Goal: Task Accomplishment & Management: Manage account settings

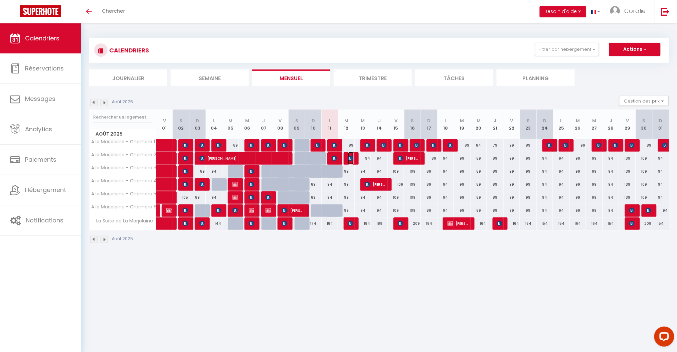
click at [353, 157] on img at bounding box center [350, 158] width 5 height 5
select select "OK"
select select "KO"
select select "0"
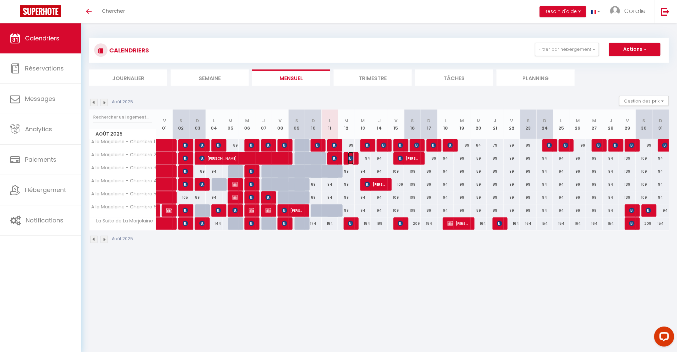
select select "1"
select select
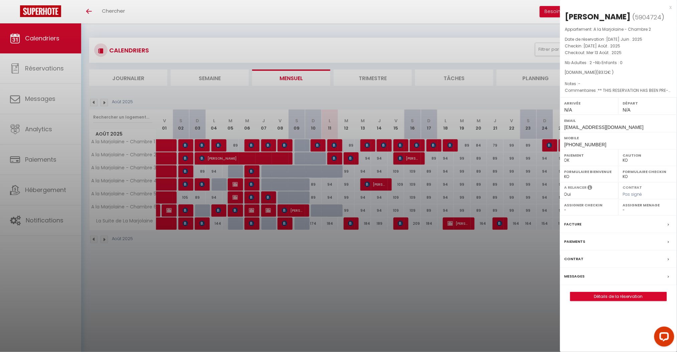
click at [597, 277] on div "Messages" at bounding box center [618, 276] width 117 height 17
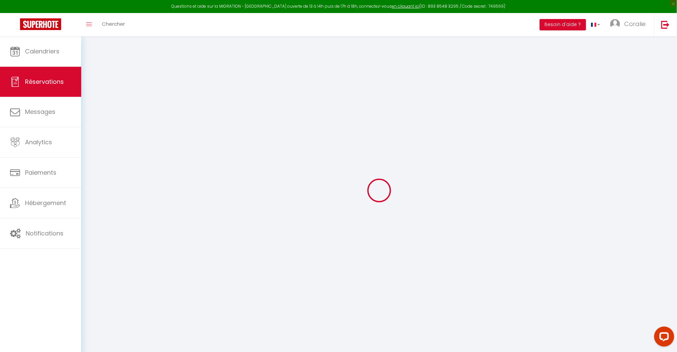
select select
checkbox input "false"
select select
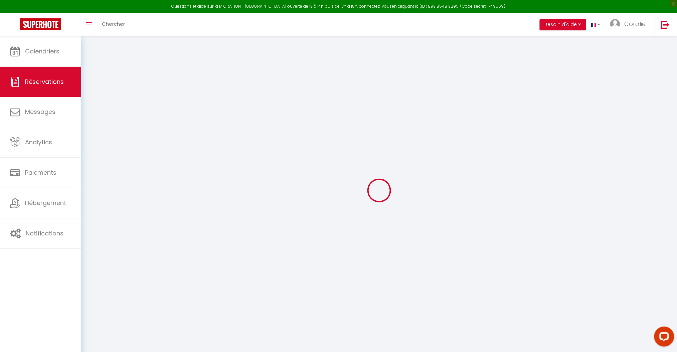
checkbox input "false"
type textarea "** THIS RESERVATION HAS BEEN PRE-PAID ** BOOKING NOTE : Payment charge is EUR 1…"
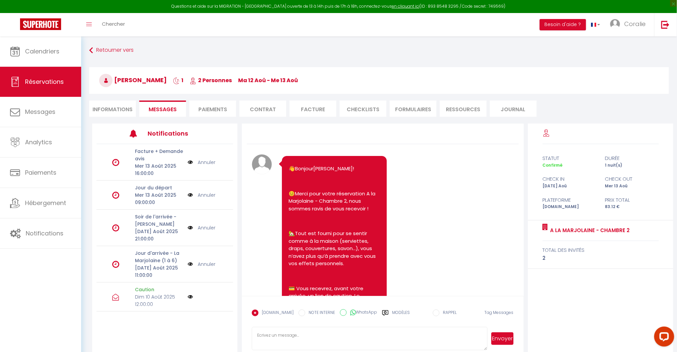
scroll to position [1573, 0]
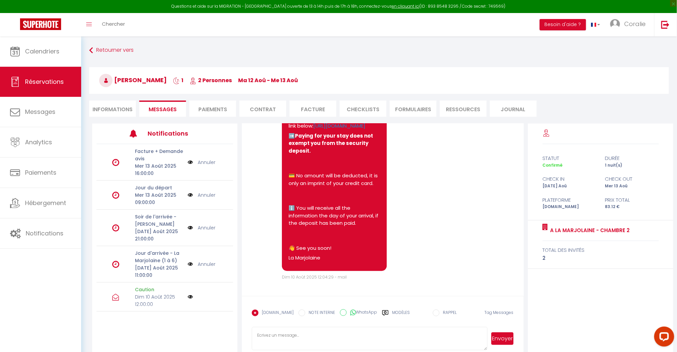
click at [112, 110] on li "Informations" at bounding box center [112, 109] width 47 height 16
select select
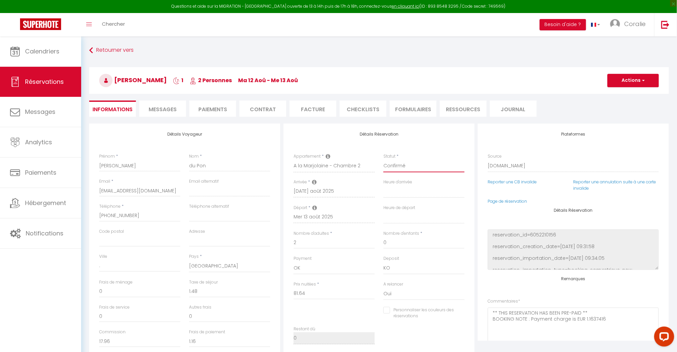
click at [413, 164] on select "Confirmé Non Confirmé Annulé Annulé par le voyageur No Show Request" at bounding box center [423, 166] width 81 height 13
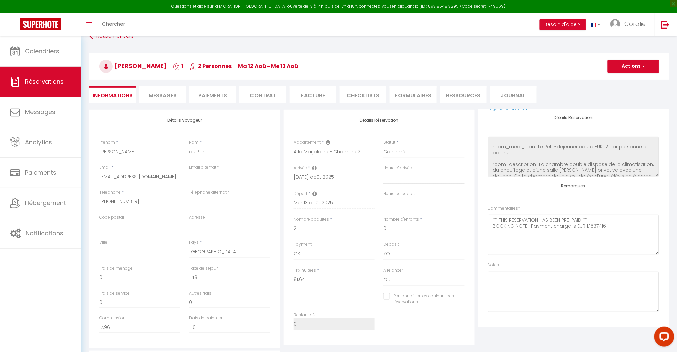
scroll to position [13, 0]
select select
checkbox input "false"
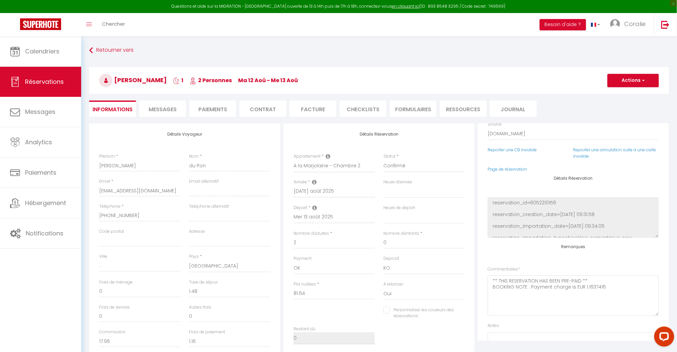
scroll to position [0, 0]
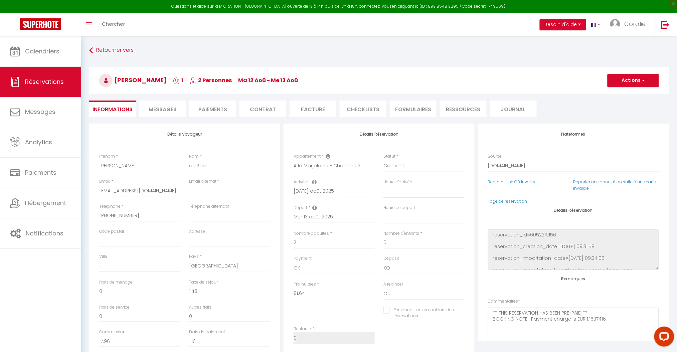
click at [518, 168] on select "Direct [DOMAIN_NAME] [DOMAIN_NAME] Chalet montagne Expedia Gite de [GEOGRAPHIC_…" at bounding box center [573, 166] width 171 height 13
select select "54"
click at [488, 160] on select "Direct [DOMAIN_NAME] [DOMAIN_NAME] Chalet montagne Expedia Gite de [GEOGRAPHIC_…" at bounding box center [573, 166] width 171 height 13
select select
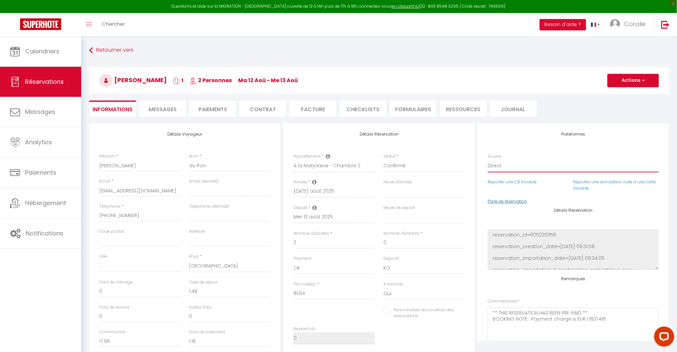
checkbox input "false"
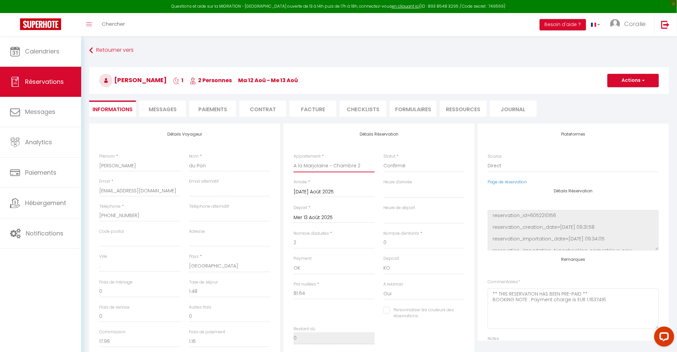
click at [313, 161] on select "A la Marjolaine - Chambre 1 A la Marjolaine - Chambre 2 A la Marjolaine - Chamb…" at bounding box center [334, 166] width 81 height 13
select select "66843"
click at [294, 160] on select "A la Marjolaine - Chambre 1 A la Marjolaine - Chambre 2 A la Marjolaine - Chamb…" at bounding box center [334, 166] width 81 height 13
select select
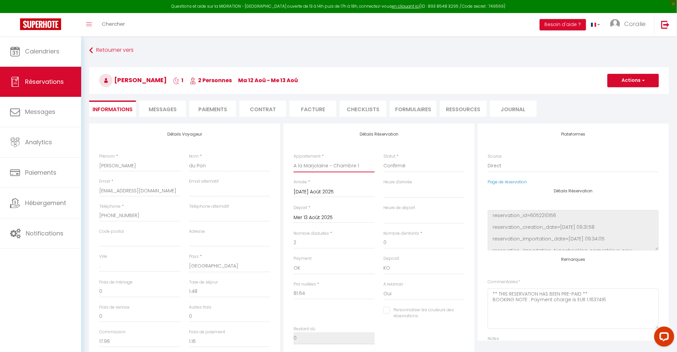
checkbox input "false"
select select
checkbox input "false"
type input "3.5"
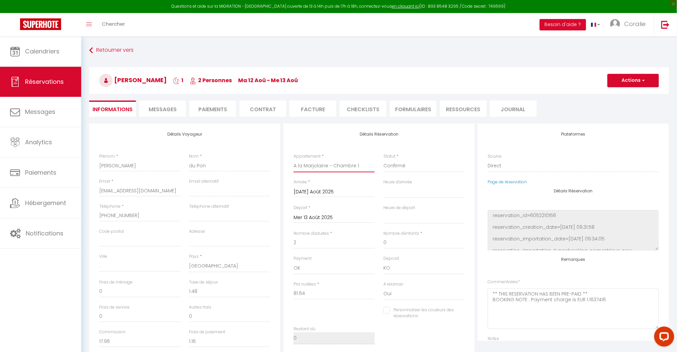
select select
type input "89"
checkbox input "false"
drag, startPoint x: 314, startPoint y: 292, endPoint x: 270, endPoint y: 291, distance: 44.1
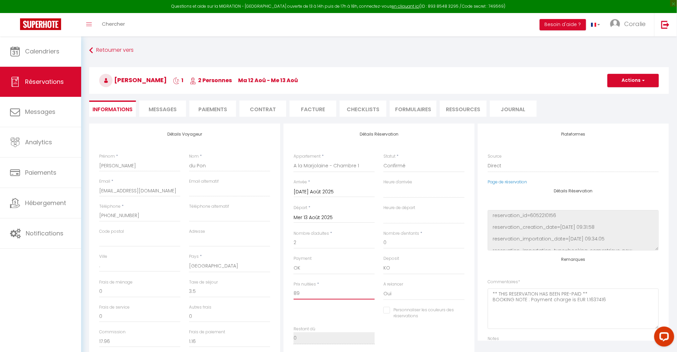
click at [270, 291] on div "Détails Voyageur Prénom * [PERSON_NAME] * du Pon Email * [EMAIL_ADDRESS][DOMAIN…" at bounding box center [378, 243] width 583 height 239
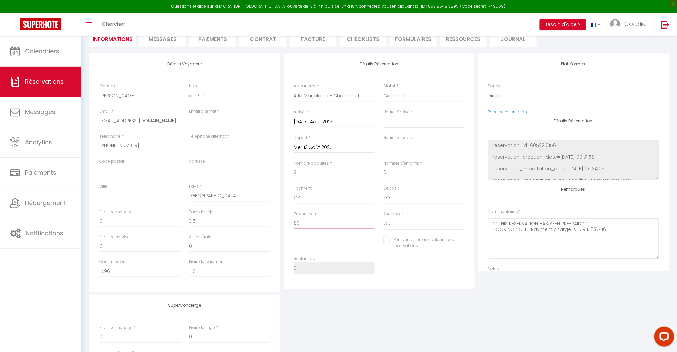
scroll to position [134, 0]
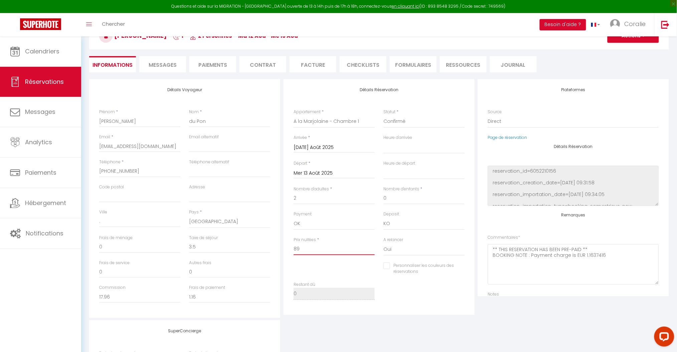
select select
checkbox input "false"
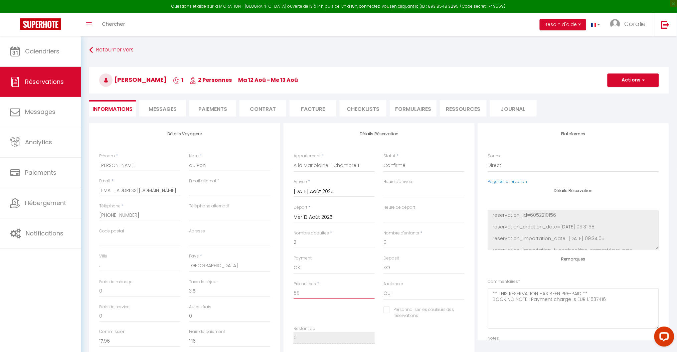
scroll to position [0, 0]
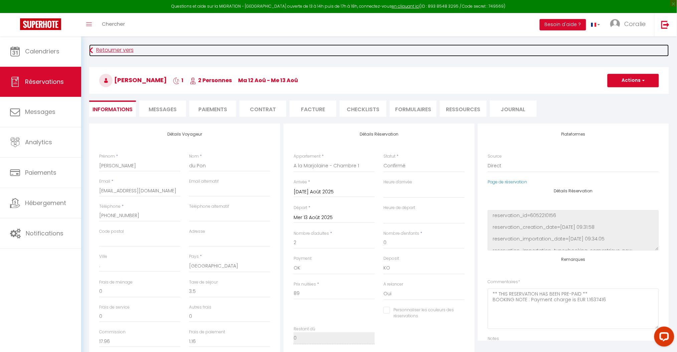
click at [105, 50] on link "Retourner vers" at bounding box center [379, 50] width 580 height 12
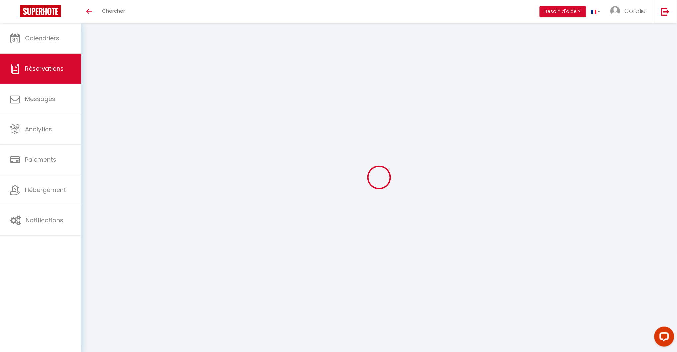
type input "[PERSON_NAME]"
type input "du Pon"
type input "[EMAIL_ADDRESS][DOMAIN_NAME]"
type input "[PHONE_NUMBER]"
type input "."
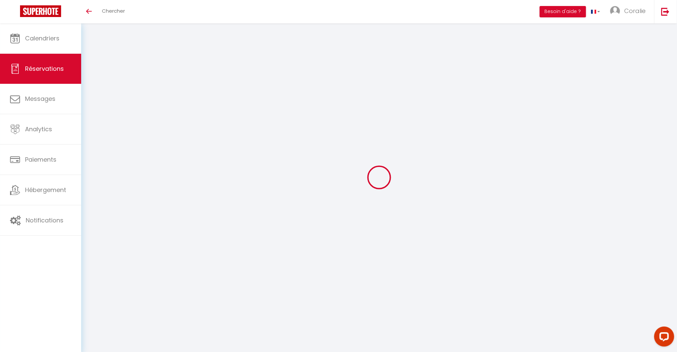
select select "NL"
type input "17.96"
type input "1.16"
select select "66844"
select select "1"
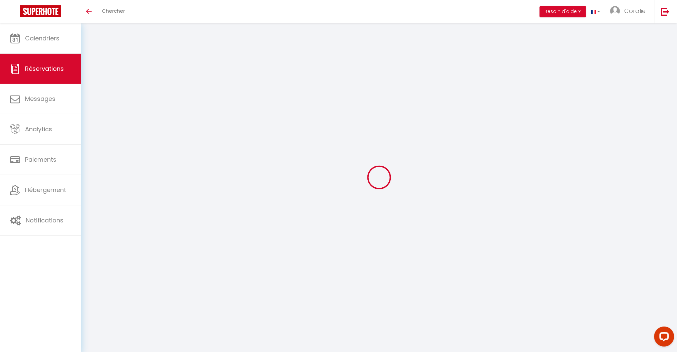
select select
type input "2"
select select "12"
select select
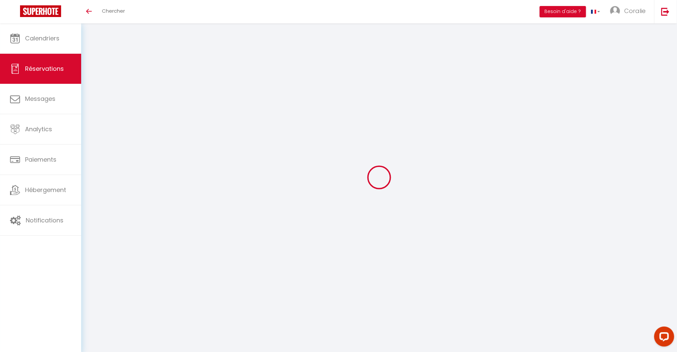
select select "2"
type input "0"
select select
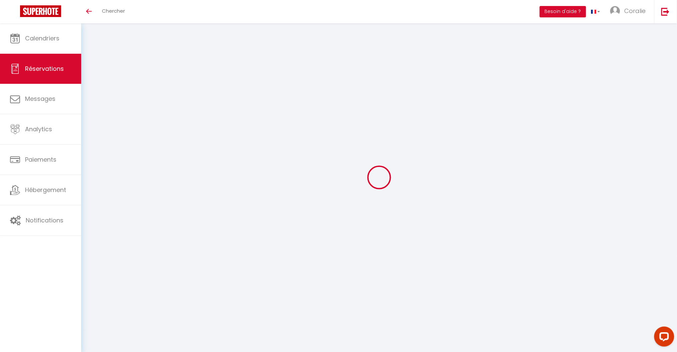
select select
select select "14"
select select
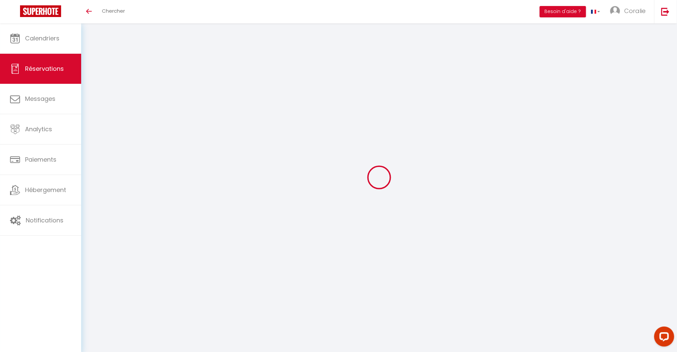
select select
checkbox input "false"
select select
checkbox input "false"
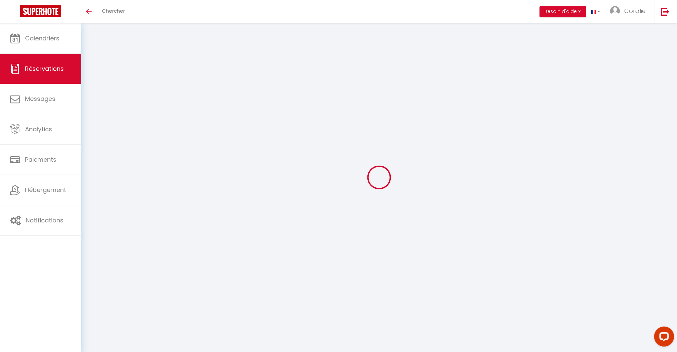
type textarea "** THIS RESERVATION HAS BEEN PRE-PAID ** BOOKING NOTE : Payment charge is EUR 1…"
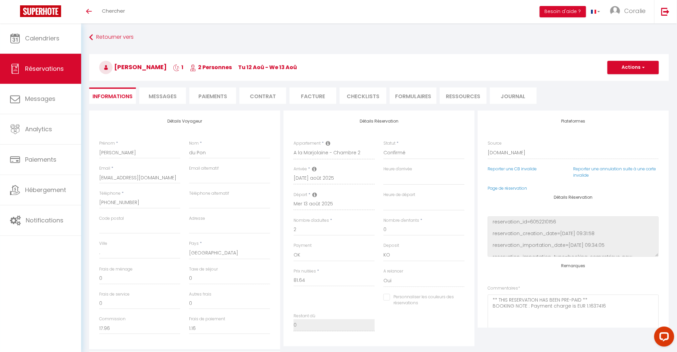
type input "1.48"
select select
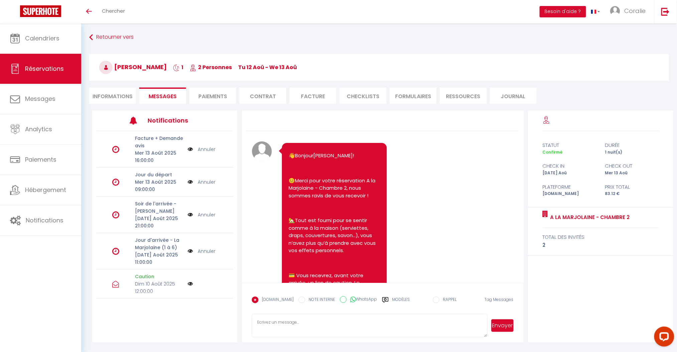
scroll to position [1573, 0]
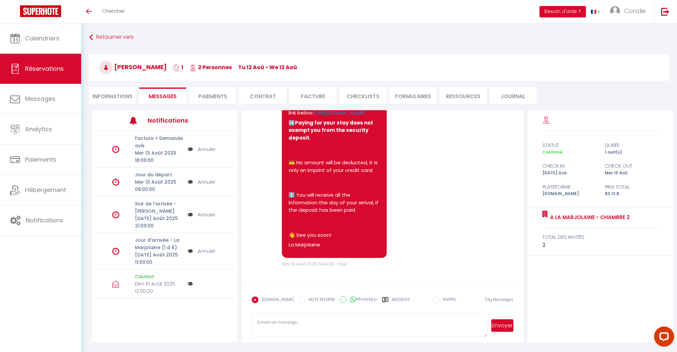
select select
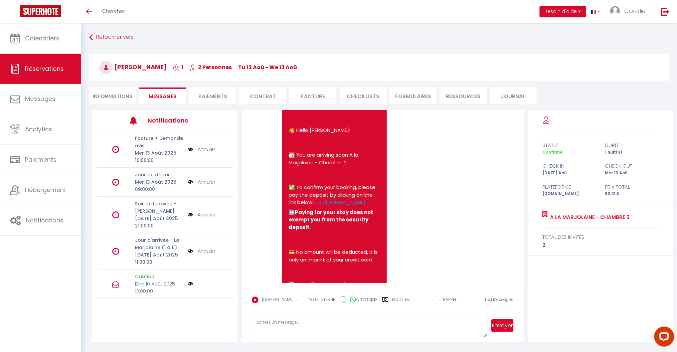
scroll to position [1262, 0]
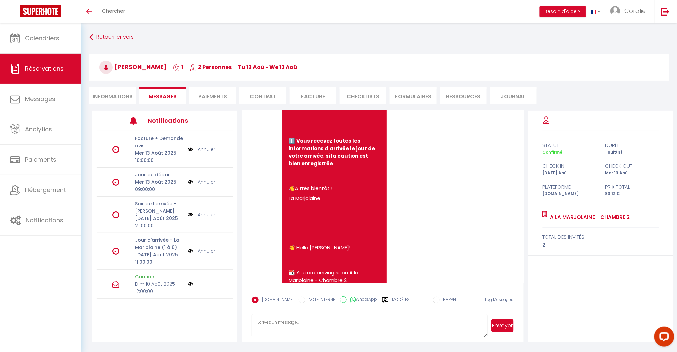
click at [109, 90] on li "Informations" at bounding box center [112, 95] width 47 height 16
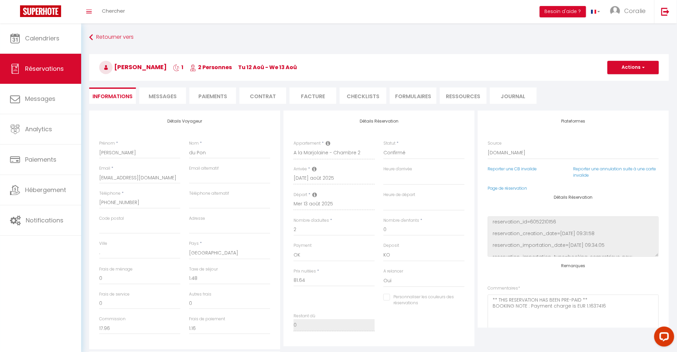
select select
checkbox input "false"
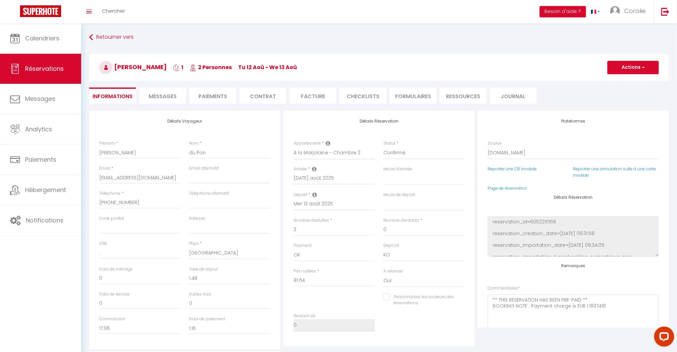
click at [207, 93] on li "Paiements" at bounding box center [212, 95] width 47 height 16
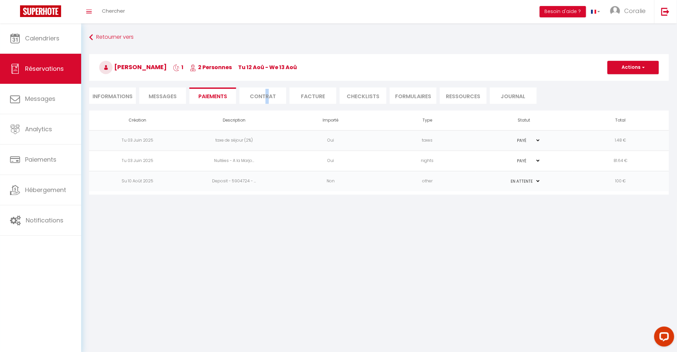
click at [268, 95] on li "Contrat" at bounding box center [262, 95] width 47 height 16
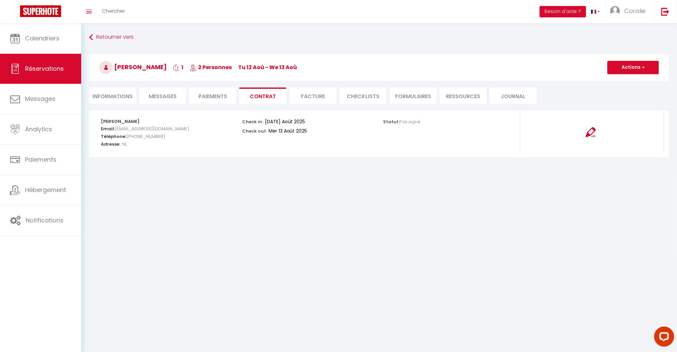
drag, startPoint x: 301, startPoint y: 94, endPoint x: 313, endPoint y: 95, distance: 11.7
click at [301, 93] on li "Facture" at bounding box center [313, 95] width 47 height 16
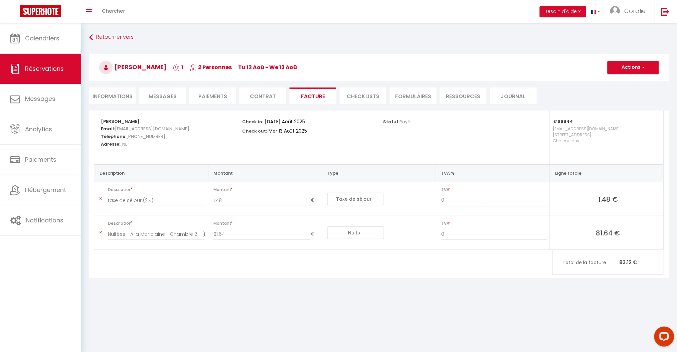
drag, startPoint x: 353, startPoint y: 95, endPoint x: 359, endPoint y: 95, distance: 5.7
click at [353, 94] on li "CHECKLISTS" at bounding box center [363, 95] width 47 height 16
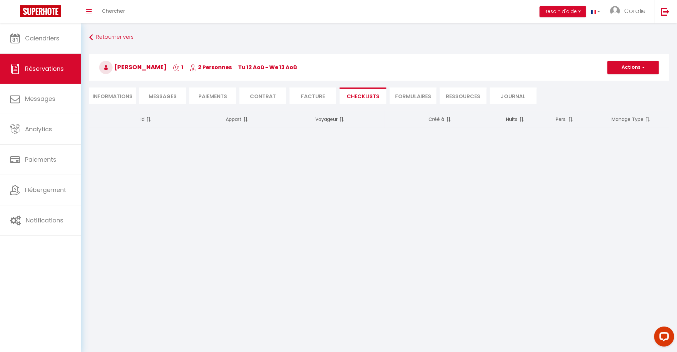
click at [408, 95] on li "FORMULAIRES" at bounding box center [413, 95] width 47 height 16
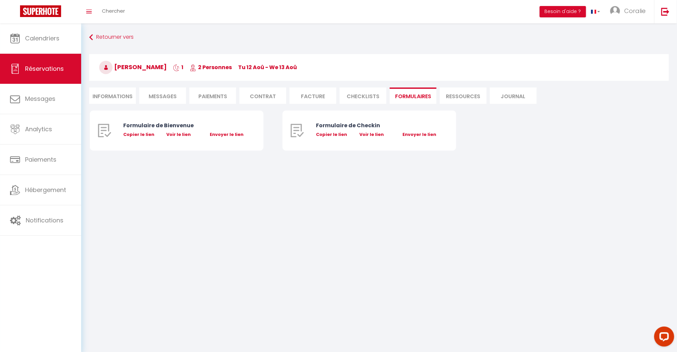
click at [472, 95] on li "Ressources" at bounding box center [463, 95] width 47 height 16
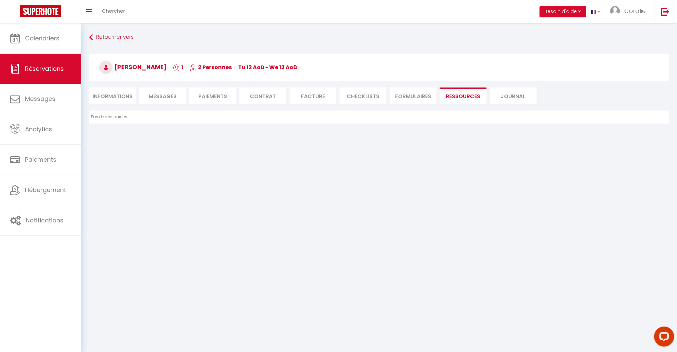
drag, startPoint x: 521, startPoint y: 94, endPoint x: 414, endPoint y: 99, distance: 107.3
click at [521, 94] on li "Journal" at bounding box center [513, 95] width 47 height 16
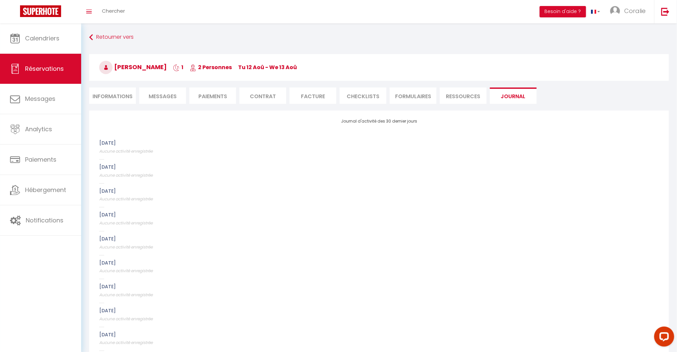
click at [163, 96] on span "Messages" at bounding box center [163, 97] width 28 height 8
select select
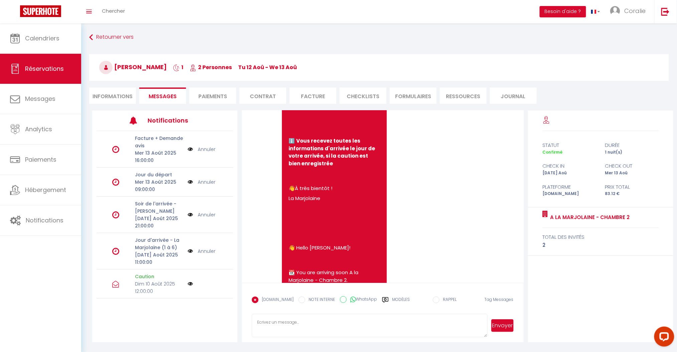
select select
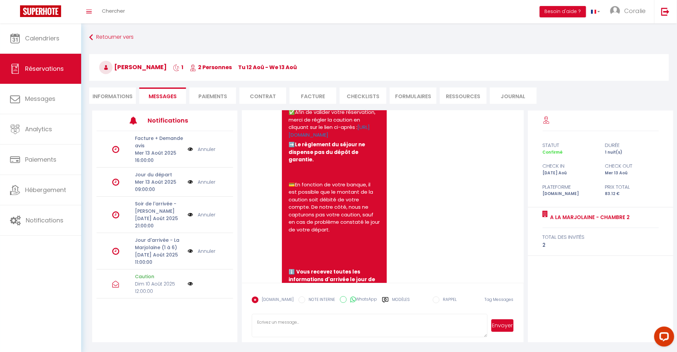
scroll to position [994, 0]
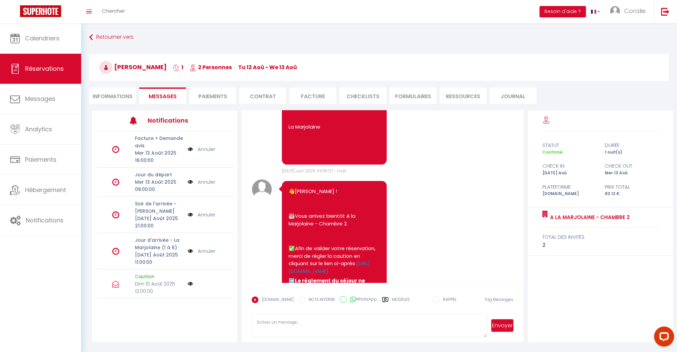
select select
click at [112, 93] on li "Informations" at bounding box center [112, 95] width 47 height 16
select select
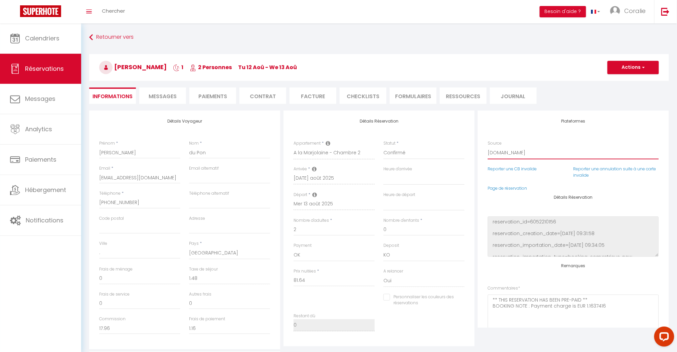
click at [506, 152] on select "Direct [DOMAIN_NAME] [DOMAIN_NAME] Chalet montagne Expedia Gite de [GEOGRAPHIC_…" at bounding box center [573, 153] width 171 height 13
select select "54"
click at [488, 147] on select "Direct [DOMAIN_NAME] [DOMAIN_NAME] Chalet montagne Expedia Gite de [GEOGRAPHIC_…" at bounding box center [573, 153] width 171 height 13
select select
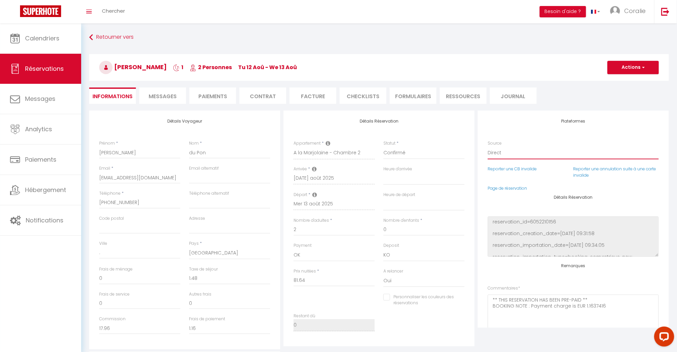
checkbox input "false"
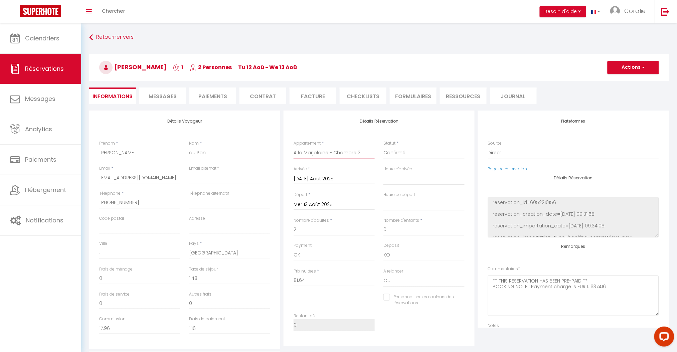
click at [339, 154] on select "A la Marjolaine - Chambre 1 A la Marjolaine - Chambre 2 A la Marjolaine - Chamb…" at bounding box center [334, 153] width 81 height 13
select select "66843"
click at [294, 147] on select "A la Marjolaine - Chambre 1 A la Marjolaine - Chambre 2 A la Marjolaine - Chamb…" at bounding box center [334, 153] width 81 height 13
select select
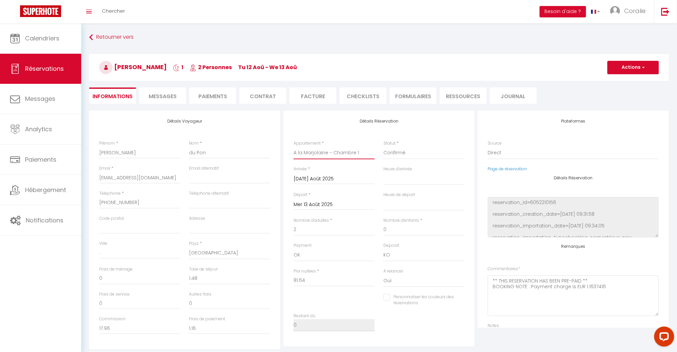
checkbox input "false"
select select
checkbox input "false"
type input "3.5"
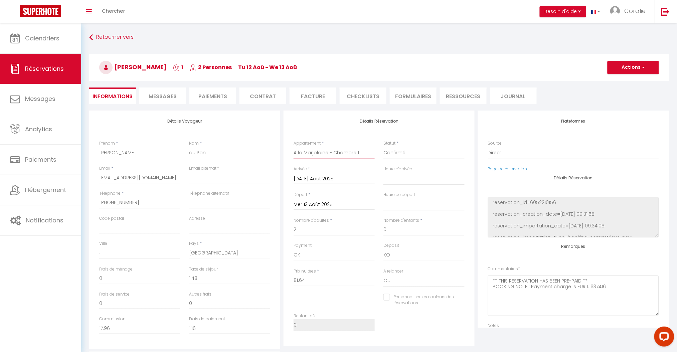
select select
type input "89"
checkbox input "false"
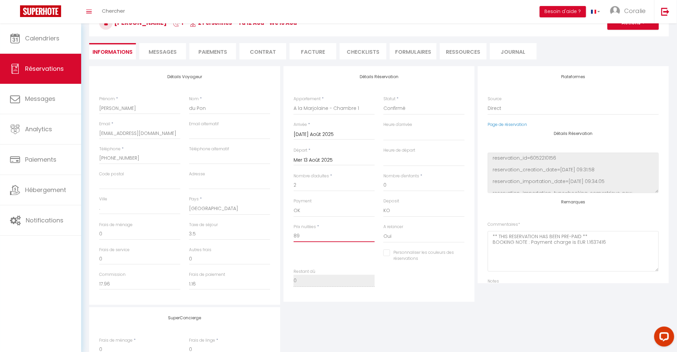
drag, startPoint x: 313, startPoint y: 237, endPoint x: 245, endPoint y: 234, distance: 67.8
click at [245, 234] on div "Détails Voyageur Prénom * [PERSON_NAME] * du Pon Email * [EMAIL_ADDRESS][DOMAIN…" at bounding box center [378, 185] width 583 height 239
type input "8"
select select
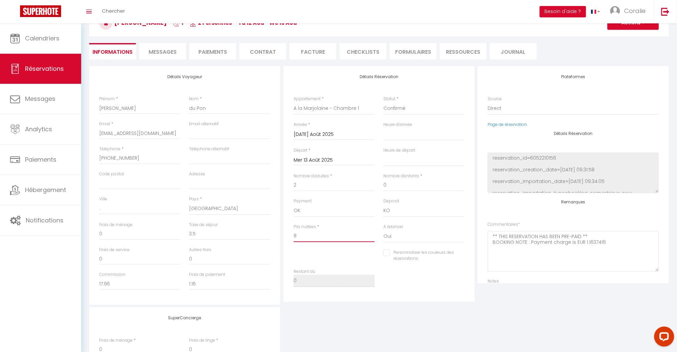
checkbox input "false"
type input "81"
select select
checkbox input "false"
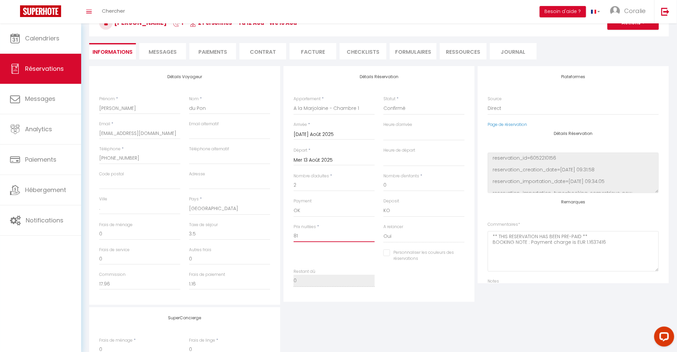
type input "81."
select select
checkbox input "false"
type input "81.6"
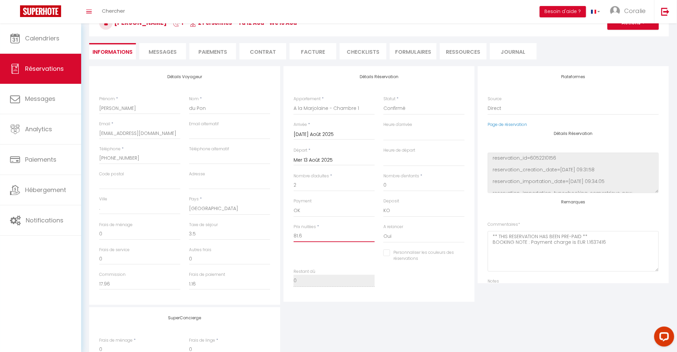
select select
checkbox input "false"
type input "81.64"
select select
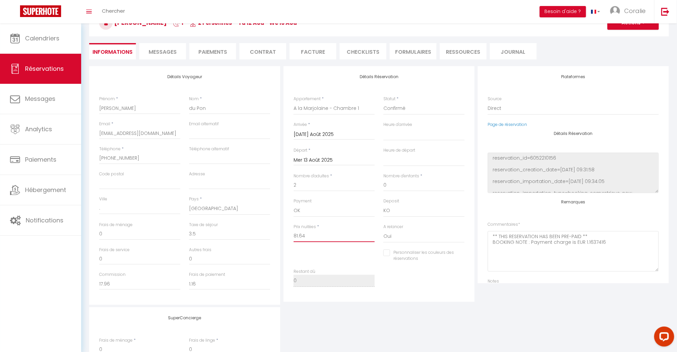
select select
checkbox input "false"
type input "81.64"
type input "0"
select select
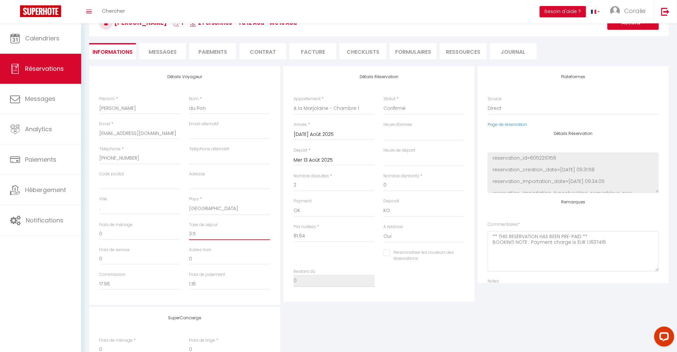
select select
checkbox input "false"
select select
checkbox input "false"
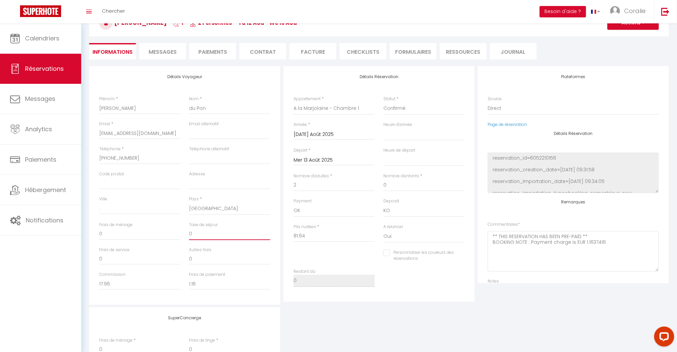
drag, startPoint x: 208, startPoint y: 235, endPoint x: 163, endPoint y: 230, distance: 45.6
click at [164, 231] on div "Frais de ménage 0 Taxe de séjour 0" at bounding box center [185, 234] width 180 height 25
click at [201, 233] on input "0" at bounding box center [229, 234] width 81 height 12
select select
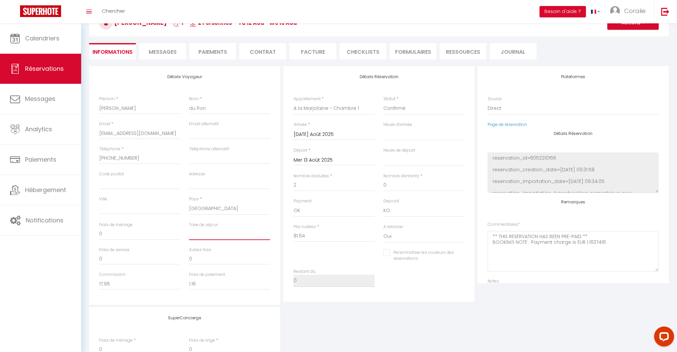
checkbox input "false"
type input "1"
select select
checkbox input "false"
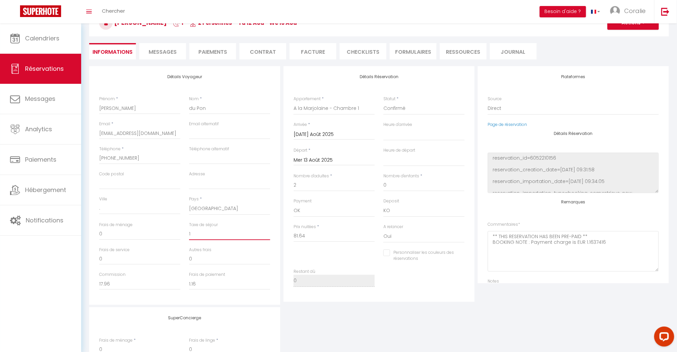
type input "1."
select select
checkbox input "false"
type input "1.4"
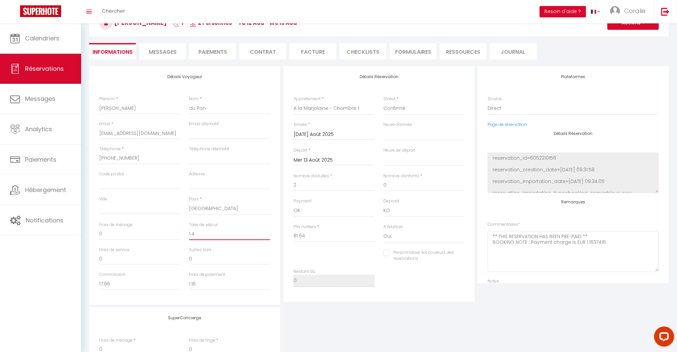
select select
checkbox input "false"
type input "1.48"
select select
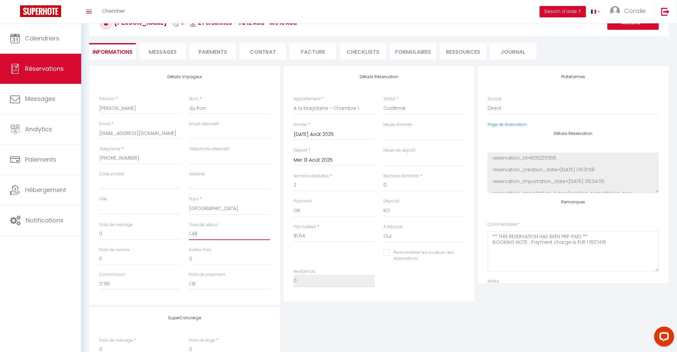
select select
checkbox input "false"
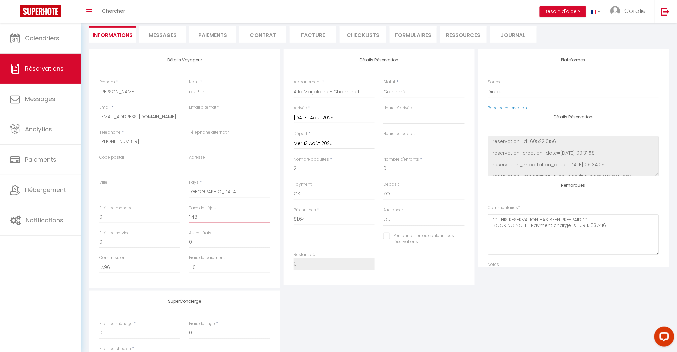
scroll to position [0, 0]
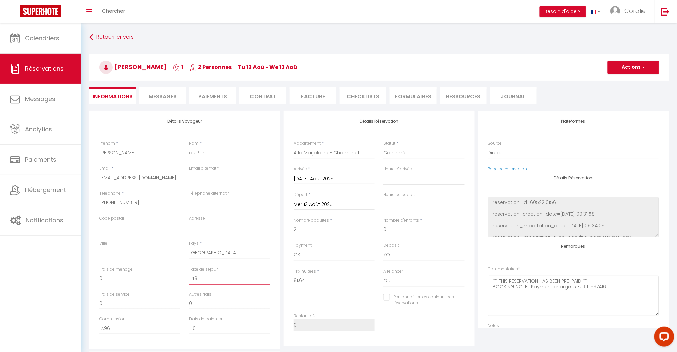
select select
checkbox input "false"
select select
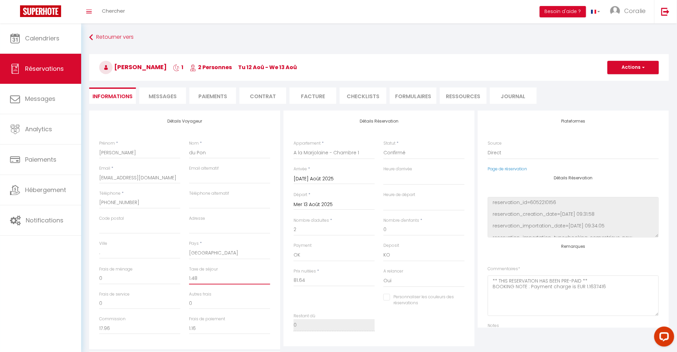
checkbox input "false"
type input "1.48"
click at [626, 71] on button "Actions" at bounding box center [632, 67] width 51 height 13
click at [620, 82] on link "Enregistrer" at bounding box center [626, 82] width 53 height 9
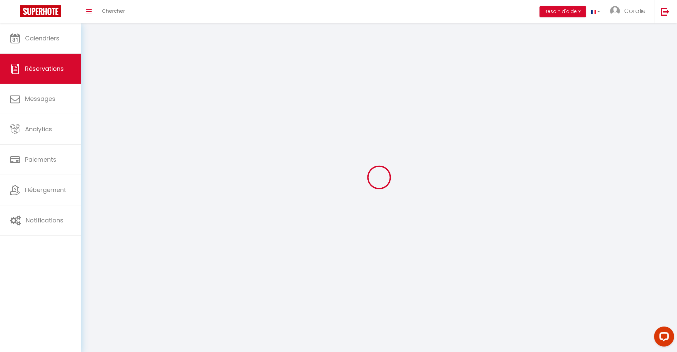
select select "not_cancelled"
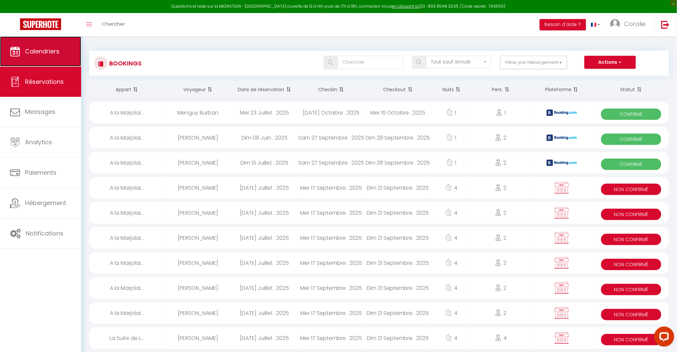
click at [44, 55] on span "Calendriers" at bounding box center [42, 51] width 34 height 8
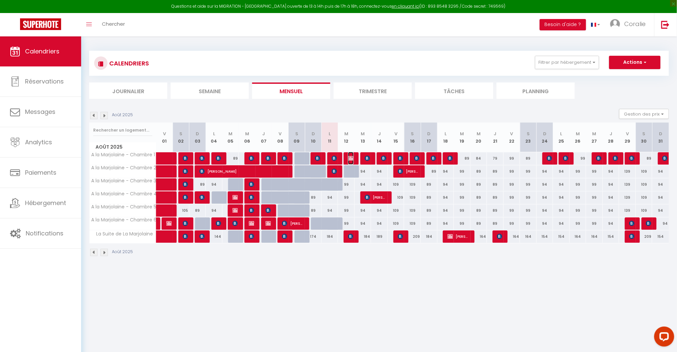
click at [350, 158] on img at bounding box center [350, 158] width 5 height 5
select select "OK"
select select "KO"
select select "0"
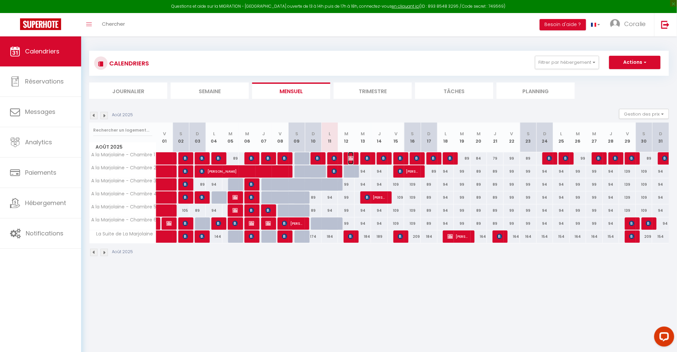
select select "1"
select select
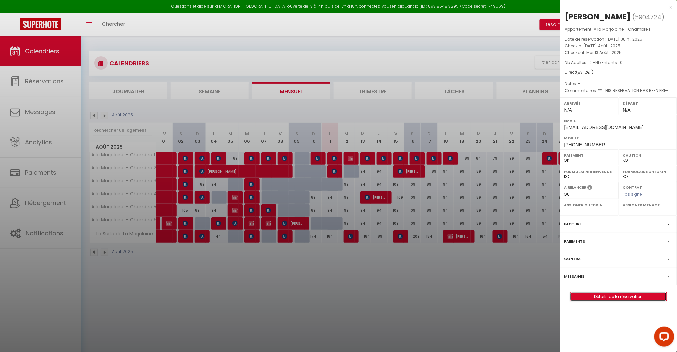
click at [606, 299] on link "Détails de la réservation" at bounding box center [618, 296] width 96 height 9
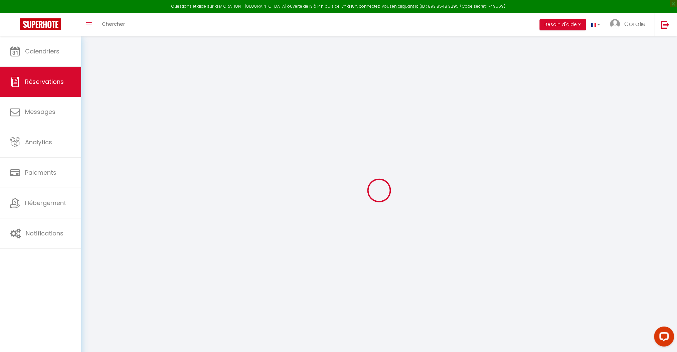
type input "[PERSON_NAME]"
type input "du Pon"
type input "[EMAIL_ADDRESS][DOMAIN_NAME]"
type input "[PHONE_NUMBER]"
type input "."
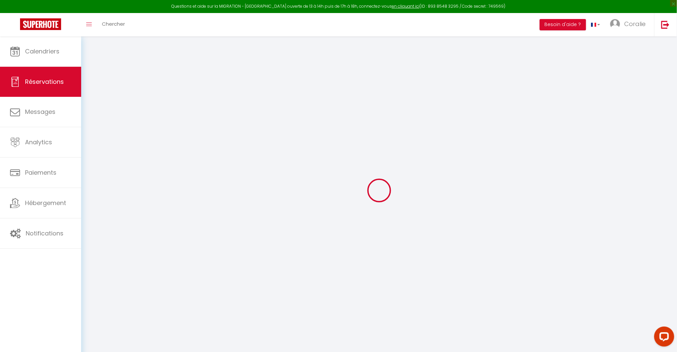
select select "NL"
type input "17.96"
type input "1.16"
select select "66843"
select select "1"
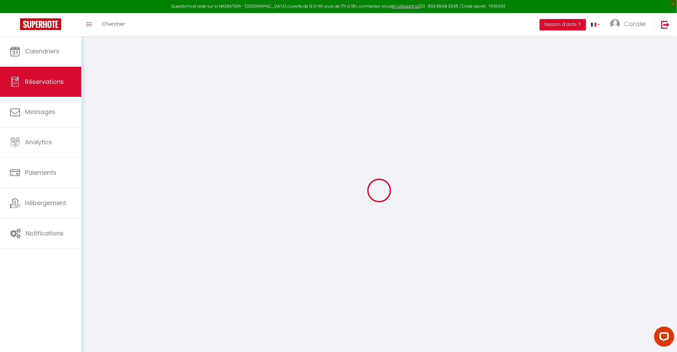
type input "[DATE] Août 2025"
select select
type input "Mer 13 Août 2025"
select select
type input "2"
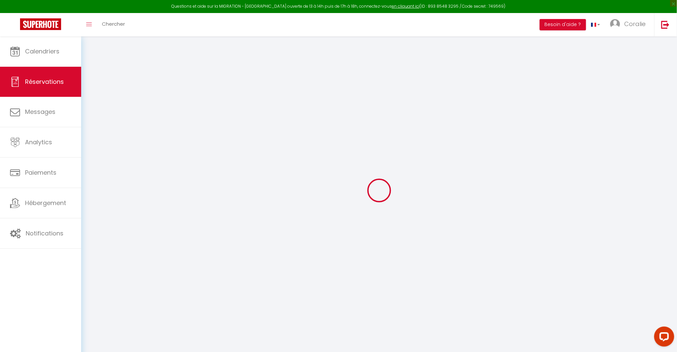
select select "12"
select select
type input "81.64"
checkbox input "false"
type input "0"
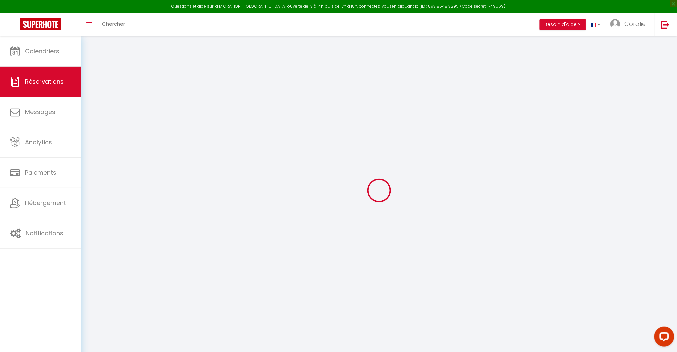
type input "0"
select select
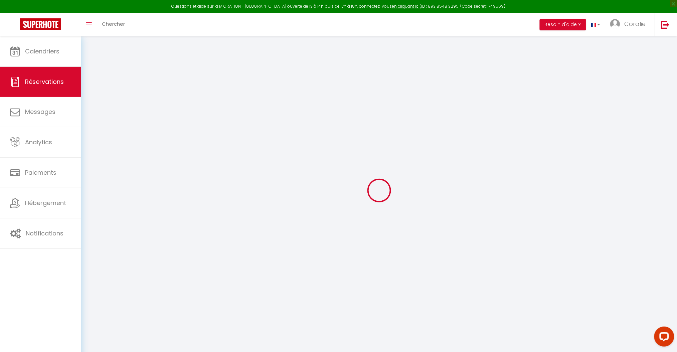
select select "14"
checkbox input "false"
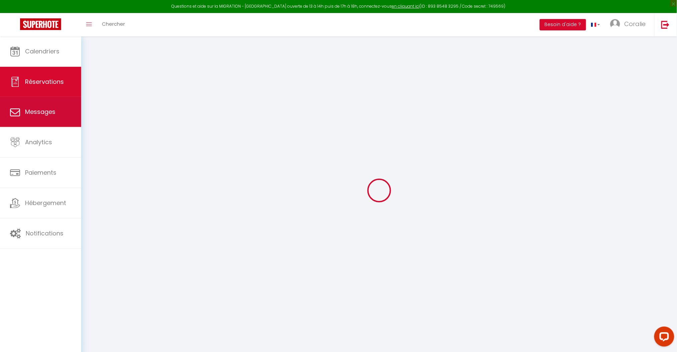
select select
checkbox input "false"
select select
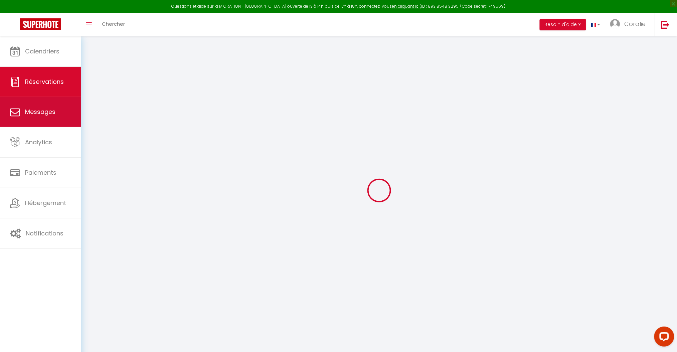
checkbox input "false"
type textarea "** THIS RESERVATION HAS BEEN PRE-PAID ** BOOKING NOTE : Payment charge is EUR 1…"
select select
checkbox input "false"
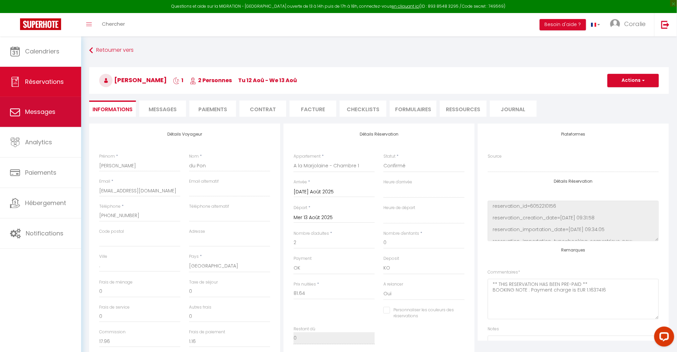
type input "1.48"
select select
checkbox input "false"
select select
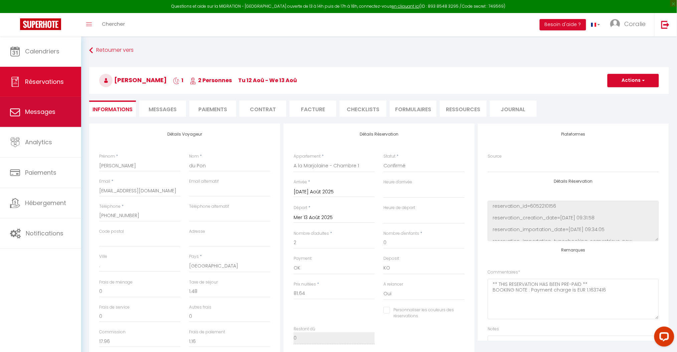
select select
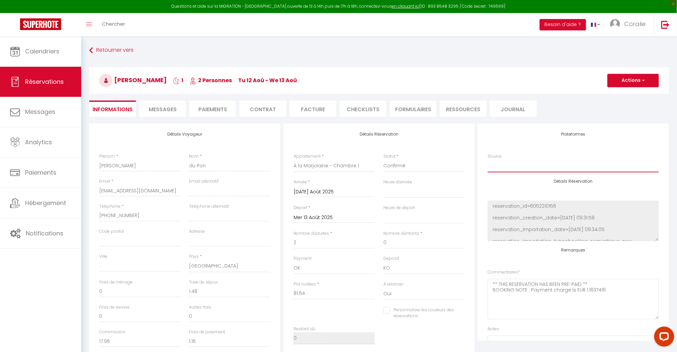
click at [516, 166] on select "Direct [DOMAIN_NAME] [DOMAIN_NAME] Chalet montagne Expedia Gite de [GEOGRAPHIC_…" at bounding box center [573, 166] width 171 height 13
select select "2"
click at [488, 160] on select "Direct [DOMAIN_NAME] [DOMAIN_NAME] Chalet montagne Expedia Gite de [GEOGRAPHIC_…" at bounding box center [573, 166] width 171 height 13
select select
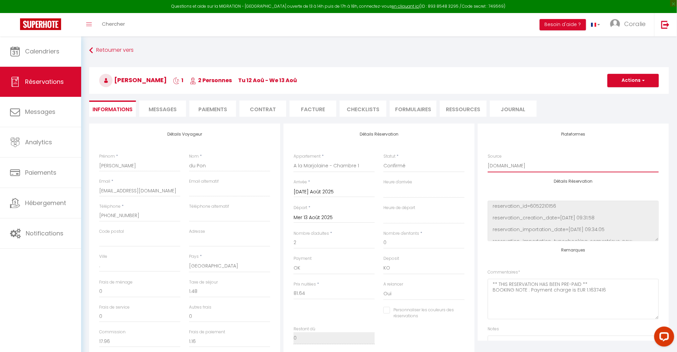
checkbox input "false"
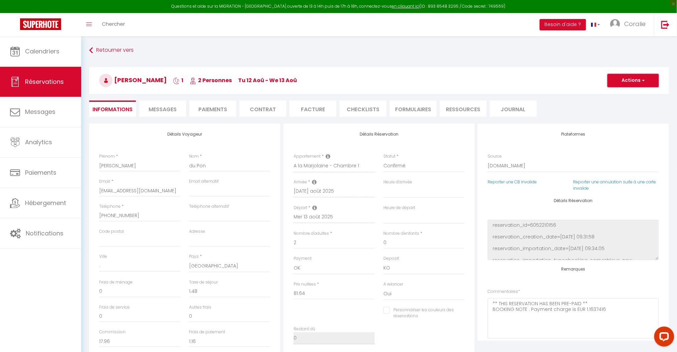
click at [628, 86] on button "Actions" at bounding box center [632, 80] width 51 height 13
click at [623, 95] on link "Enregistrer" at bounding box center [626, 95] width 53 height 9
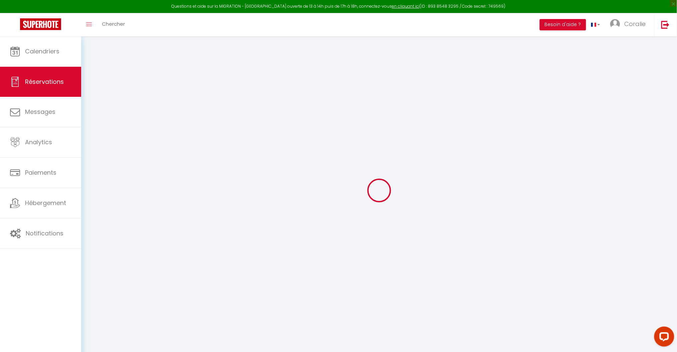
select select "not_cancelled"
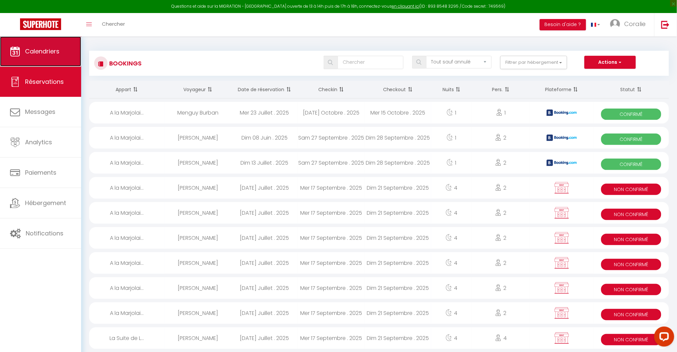
click at [36, 55] on span "Calendriers" at bounding box center [42, 51] width 34 height 8
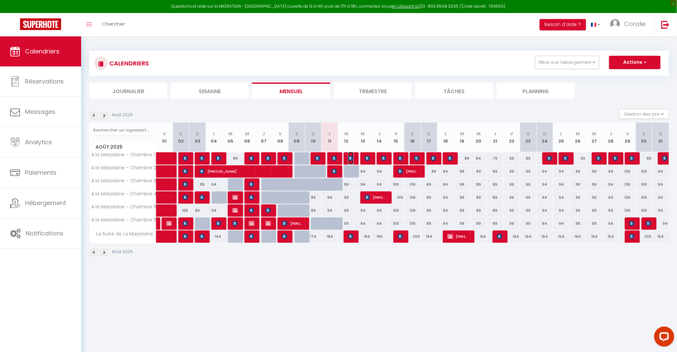
click at [352, 157] on img at bounding box center [350, 158] width 5 height 5
select select "OK"
select select "KO"
select select "0"
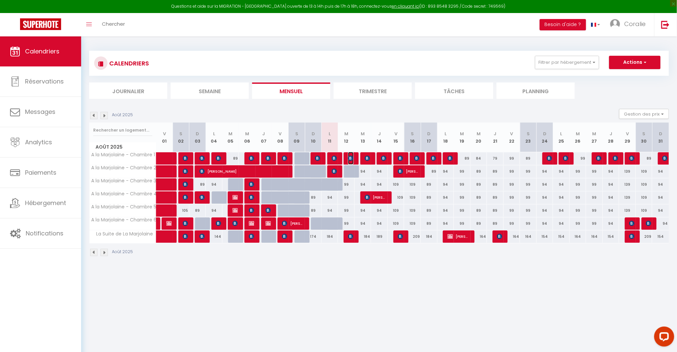
select select "1"
select select
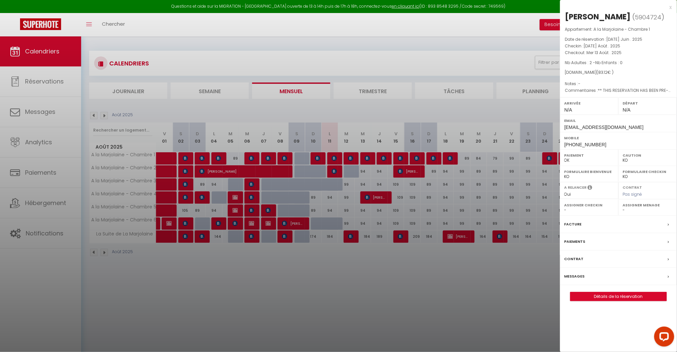
click at [672, 8] on div "x" at bounding box center [616, 7] width 112 height 8
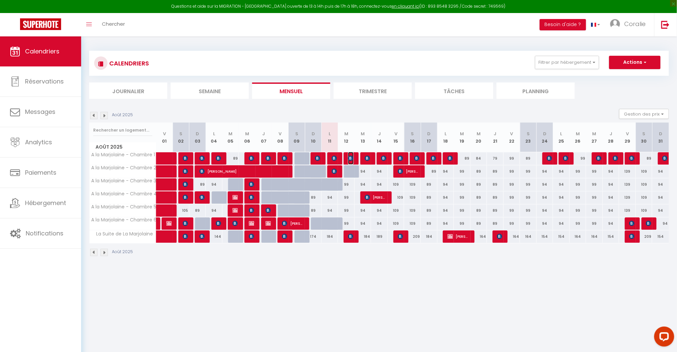
click at [351, 157] on img at bounding box center [350, 158] width 5 height 5
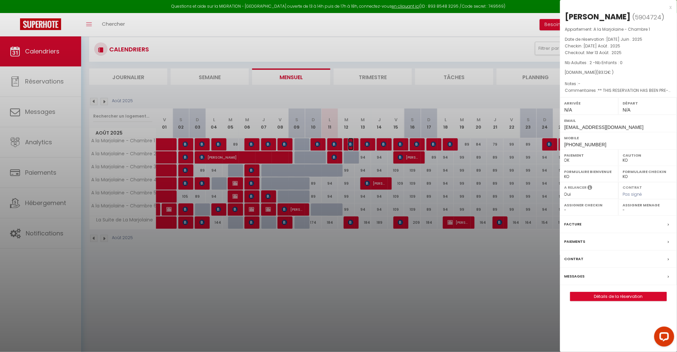
scroll to position [36, 0]
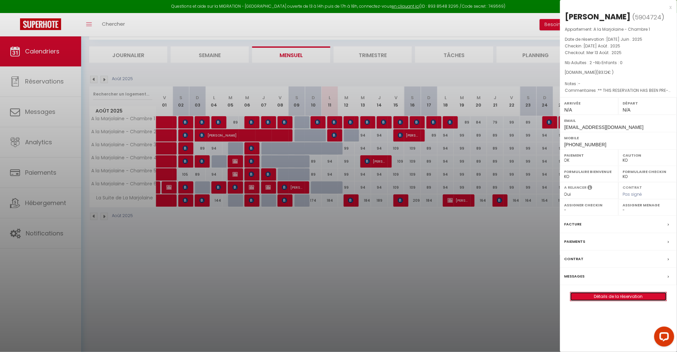
click at [626, 300] on link "Détails de la réservation" at bounding box center [618, 296] width 96 height 9
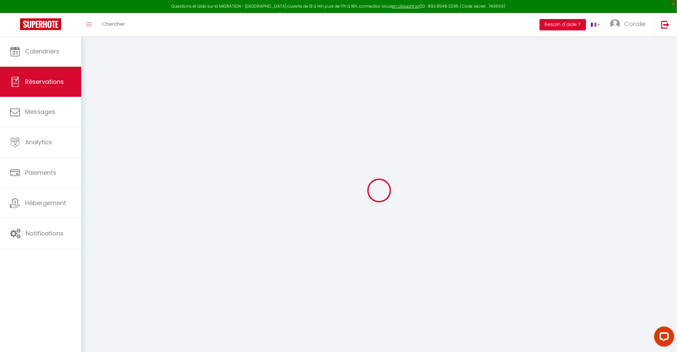
type input "[PERSON_NAME]"
type input "du Pon"
type input "[EMAIL_ADDRESS][DOMAIN_NAME]"
type input "[PHONE_NUMBER]"
type input "."
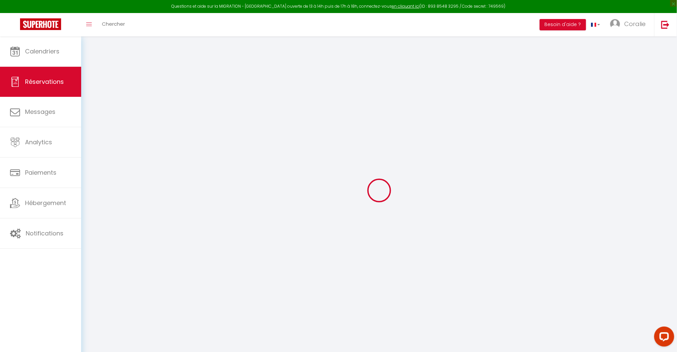
select select "NL"
type input "17.96"
type input "1.16"
select select "66843"
select select "1"
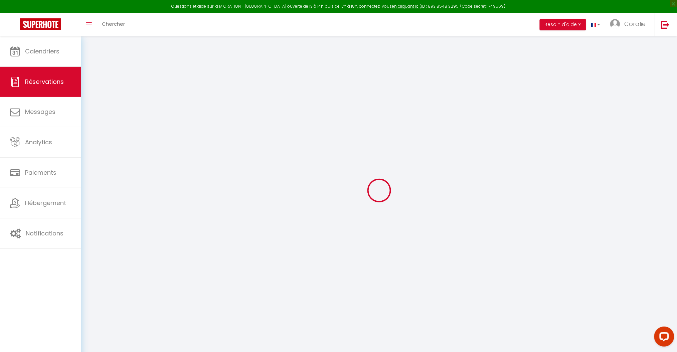
select select
type input "2"
select select "12"
select select
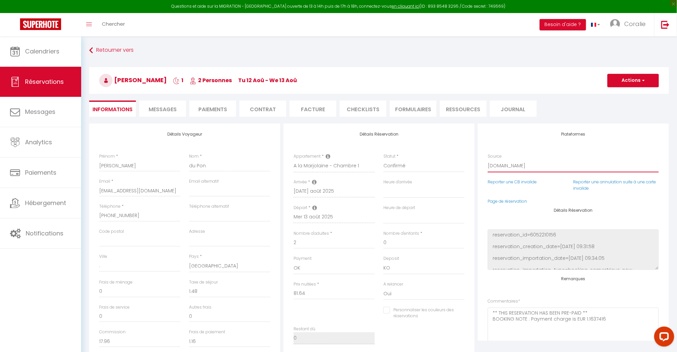
click at [505, 163] on select "Direct [DOMAIN_NAME] [DOMAIN_NAME] Chalet montagne Expedia Gite de [GEOGRAPHIC_…" at bounding box center [573, 166] width 171 height 13
click at [488, 160] on select "Direct [DOMAIN_NAME] [DOMAIN_NAME] Chalet montagne Expedia Gite de [GEOGRAPHIC_…" at bounding box center [573, 166] width 171 height 13
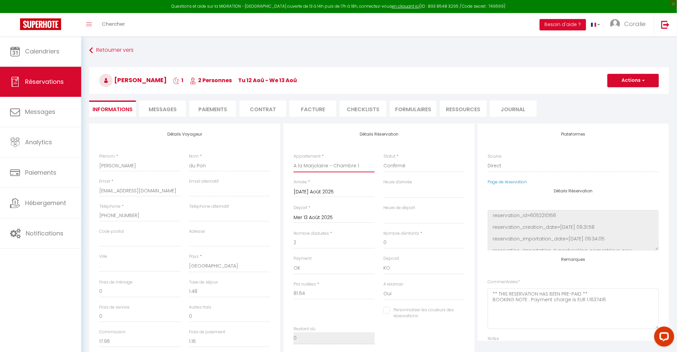
click at [345, 165] on select "A la Marjolaine - Chambre 1 A la Marjolaine - Chambre 2 A la Marjolaine - Chamb…" at bounding box center [334, 166] width 81 height 13
click at [294, 160] on select "A la Marjolaine - Chambre 1 A la Marjolaine - Chambre 2 A la Marjolaine - Chamb…" at bounding box center [334, 166] width 81 height 13
click at [503, 166] on select "Direct [DOMAIN_NAME] [DOMAIN_NAME] Chalet montagne Expedia Gite de [GEOGRAPHIC_…" at bounding box center [573, 166] width 171 height 13
click at [488, 160] on select "Direct [DOMAIN_NAME] [DOMAIN_NAME] Chalet montagne Expedia Gite de [GEOGRAPHIC_…" at bounding box center [573, 166] width 171 height 13
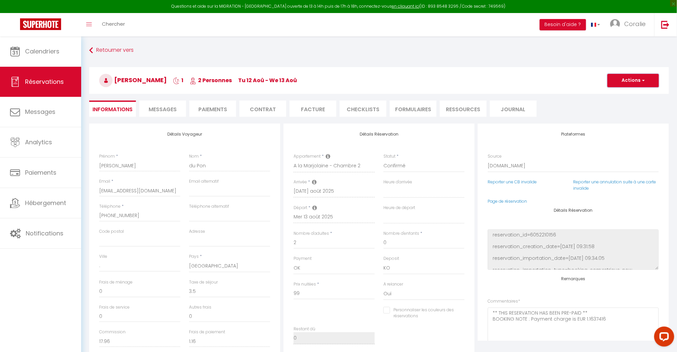
click at [628, 80] on button "Actions" at bounding box center [632, 80] width 51 height 13
click at [614, 96] on link "Enregistrer" at bounding box center [626, 95] width 53 height 9
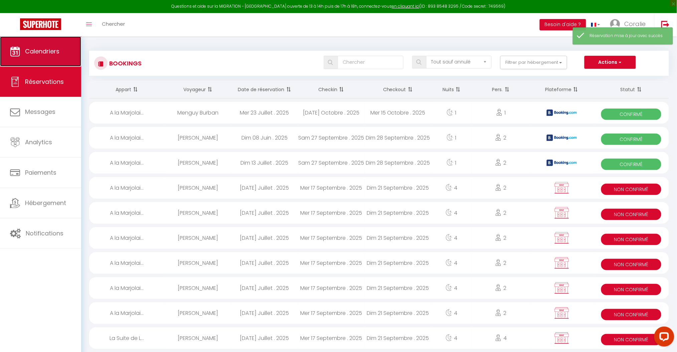
click at [34, 51] on span "Calendriers" at bounding box center [42, 51] width 34 height 8
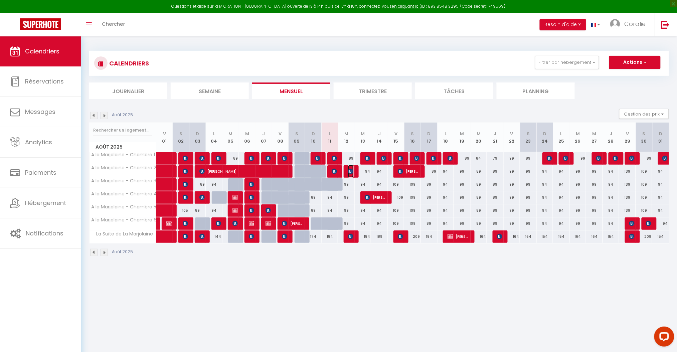
click at [353, 171] on img at bounding box center [350, 171] width 5 height 5
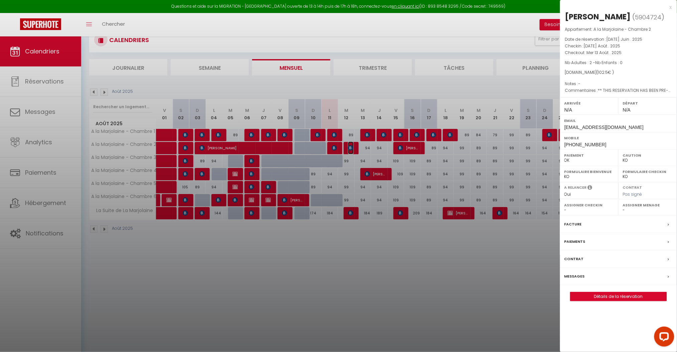
scroll to position [36, 0]
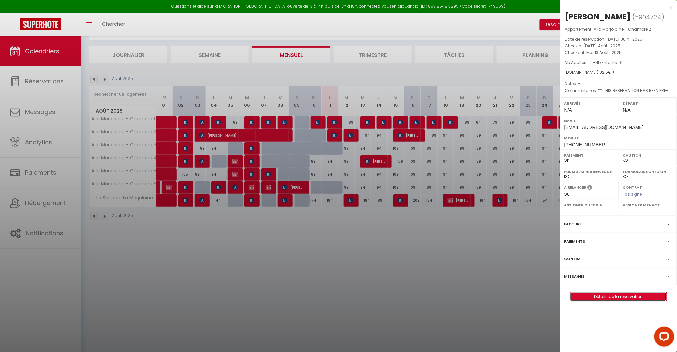
click at [602, 297] on link "Détails de la réservation" at bounding box center [618, 296] width 96 height 9
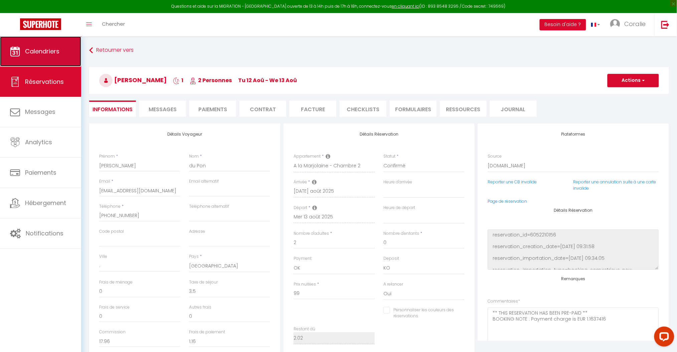
click at [28, 53] on span "Calendriers" at bounding box center [42, 51] width 34 height 8
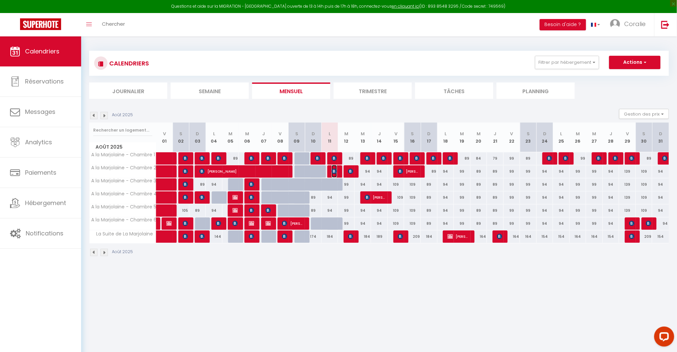
click at [335, 170] on img at bounding box center [334, 171] width 5 height 5
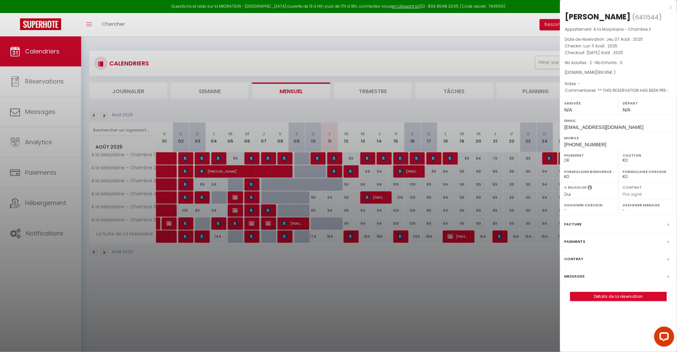
click at [334, 171] on div at bounding box center [338, 176] width 677 height 352
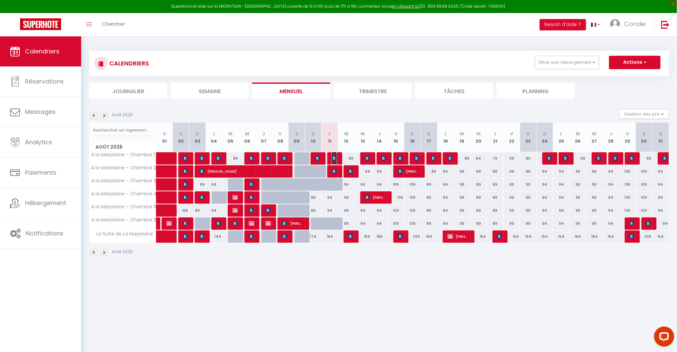
click at [333, 158] on img at bounding box center [334, 158] width 5 height 5
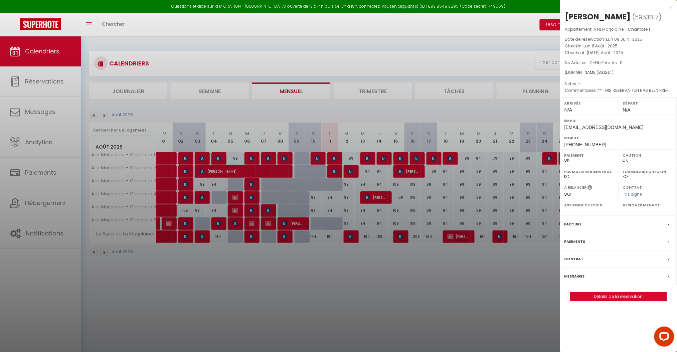
click at [333, 158] on div at bounding box center [338, 176] width 677 height 352
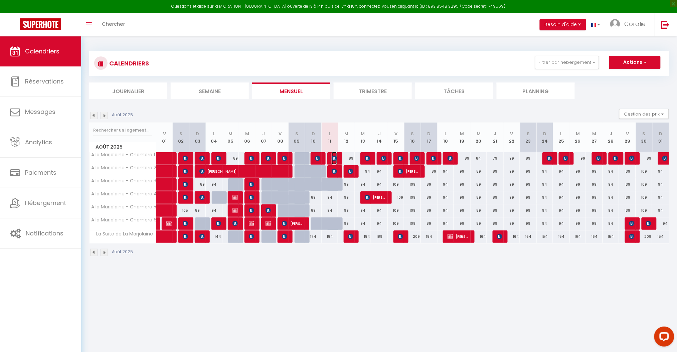
click at [335, 158] on img at bounding box center [334, 158] width 5 height 5
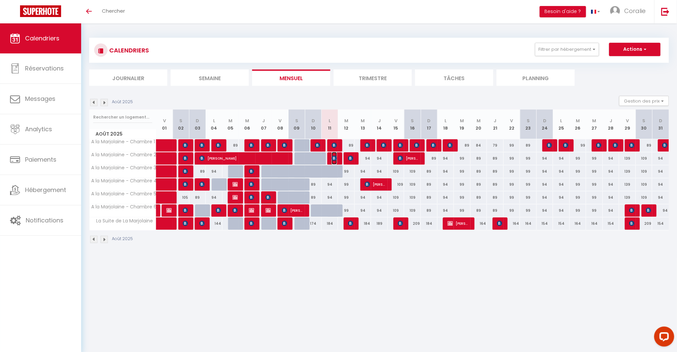
click at [334, 159] on img at bounding box center [334, 158] width 5 height 5
select select "OK"
select select "KO"
select select "0"
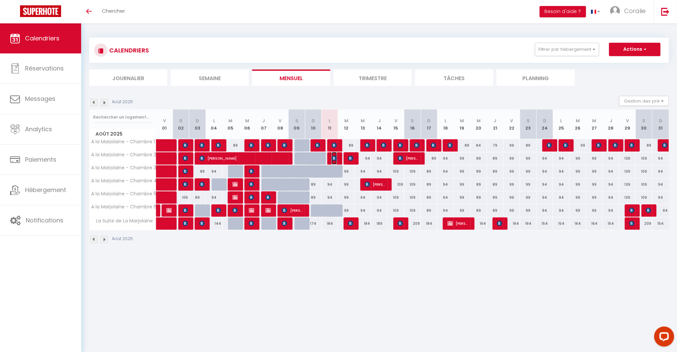
select select "1"
select select
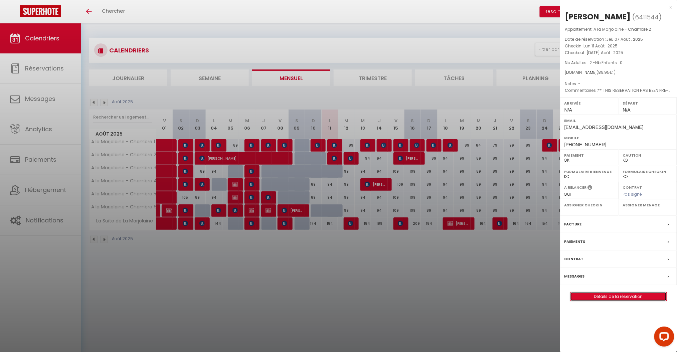
click at [614, 296] on link "Détails de la réservation" at bounding box center [618, 296] width 96 height 9
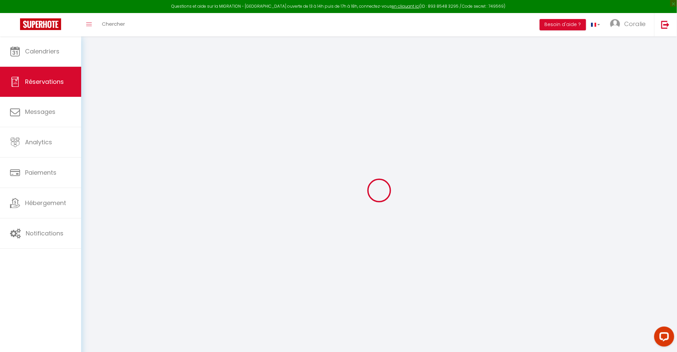
type input "johannes"
type input "Neys"
type input "[EMAIL_ADDRESS][DOMAIN_NAME]"
type input "[PHONE_NUMBER]"
select select "BE"
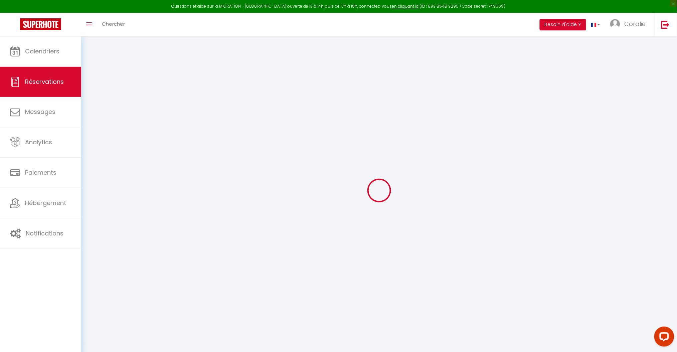
type input "19.02"
type input "1.21"
select select "66844"
select select "1"
select select
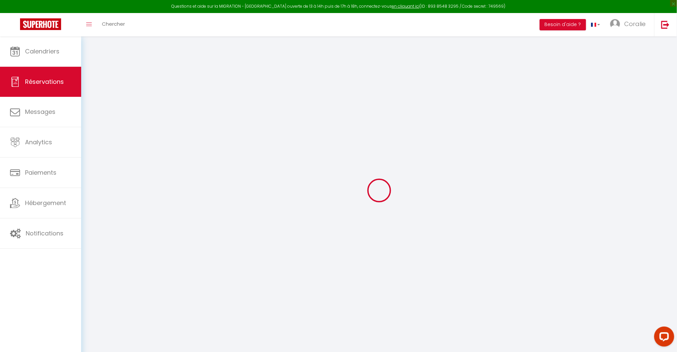
select select
type input "2"
select select "12"
select select
type input "86.45"
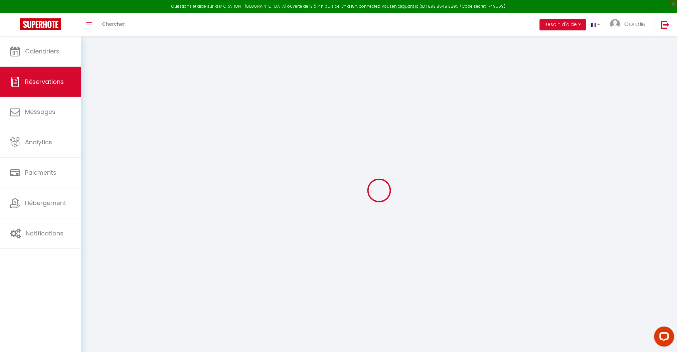
checkbox input "false"
type input "0"
select select "2"
type input "0"
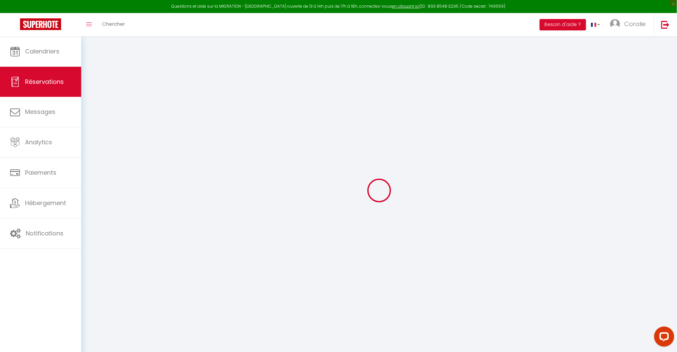
type input "0"
select select
select select "14"
checkbox input "false"
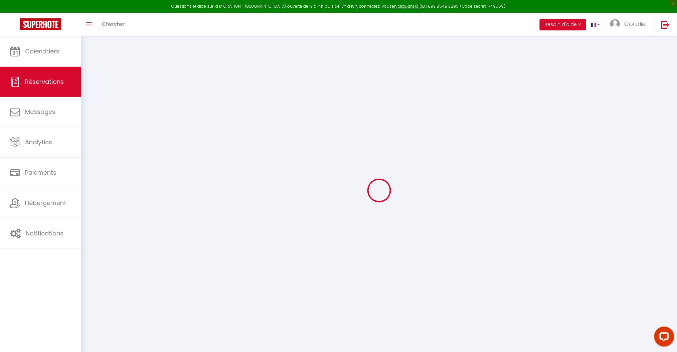
select select
checkbox input "false"
select select
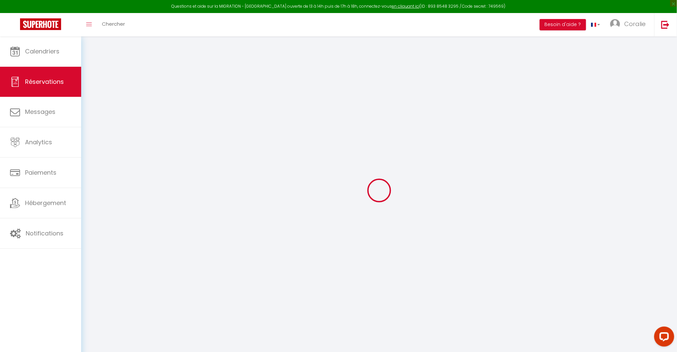
checkbox input "false"
select select
checkbox input "false"
type textarea "** THIS RESERVATION HAS BEEN PRE-PAID ** Reservation has a cancellation grace p…"
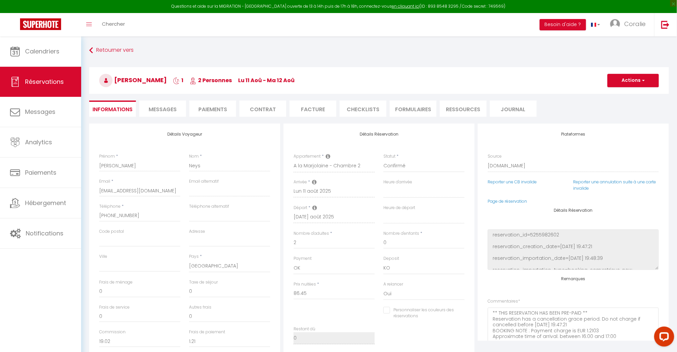
type input "3.5"
select select
checkbox input "false"
select select
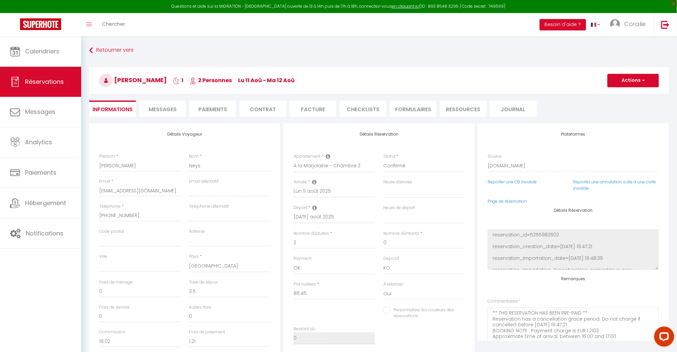
select select
click at [518, 166] on select "Direct [DOMAIN_NAME] [DOMAIN_NAME] Chalet montagne Expedia Gite de [GEOGRAPHIC_…" at bounding box center [573, 166] width 171 height 13
select select "54"
click at [488, 160] on select "Direct [DOMAIN_NAME] [DOMAIN_NAME] Chalet montagne Expedia Gite de [GEOGRAPHIC_…" at bounding box center [573, 166] width 171 height 13
select select
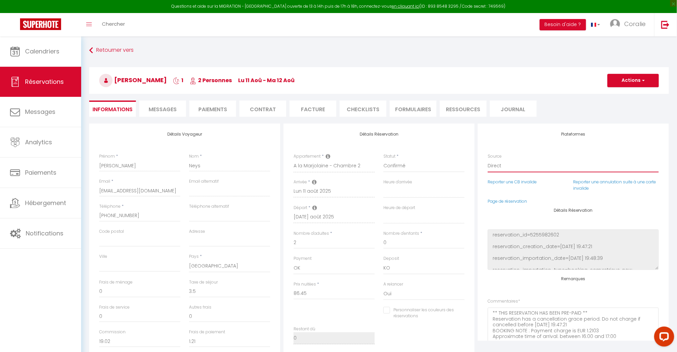
select select
checkbox input "false"
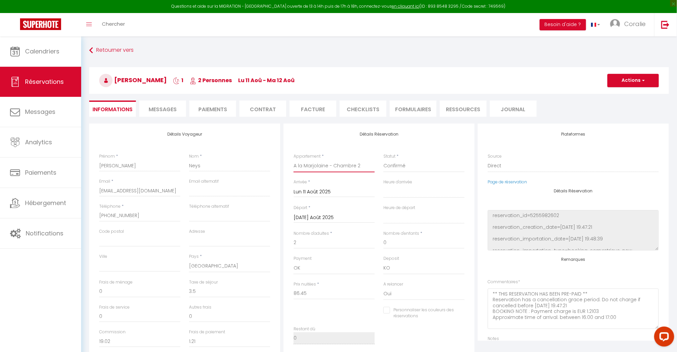
click at [346, 166] on select "A la Marjolaine - Chambre 1 A la Marjolaine - Chambre 2 A la Marjolaine - Chamb…" at bounding box center [334, 166] width 81 height 13
select select "66847"
click at [294, 160] on select "A la Marjolaine - Chambre 1 A la Marjolaine - Chambre 2 A la Marjolaine - Chamb…" at bounding box center [334, 166] width 81 height 13
select select
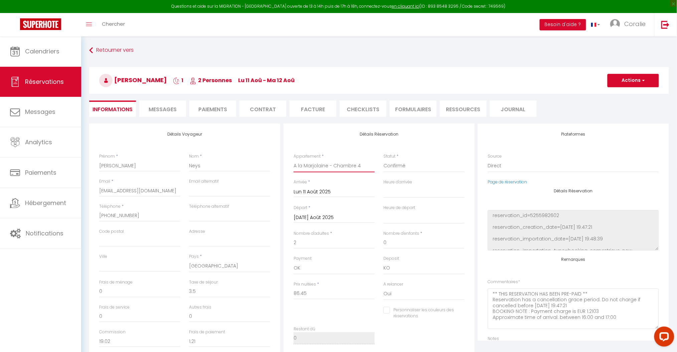
checkbox input "false"
select select
checkbox input "false"
select select
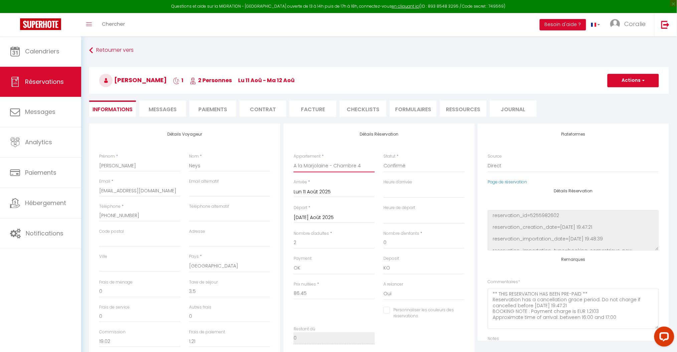
select select
type input "94"
checkbox input "false"
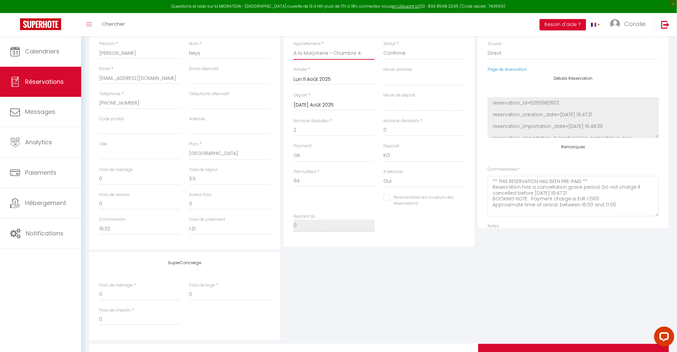
scroll to position [134, 0]
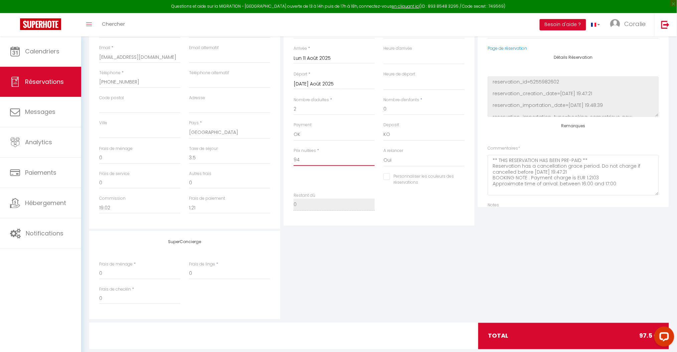
drag, startPoint x: 328, startPoint y: 162, endPoint x: 207, endPoint y: 155, distance: 121.4
click at [207, 155] on div "Détails Voyageur Prénom * johannes Nom * Neys Email * jneys.116865@guest.bookin…" at bounding box center [378, 109] width 583 height 239
type input "8"
select select
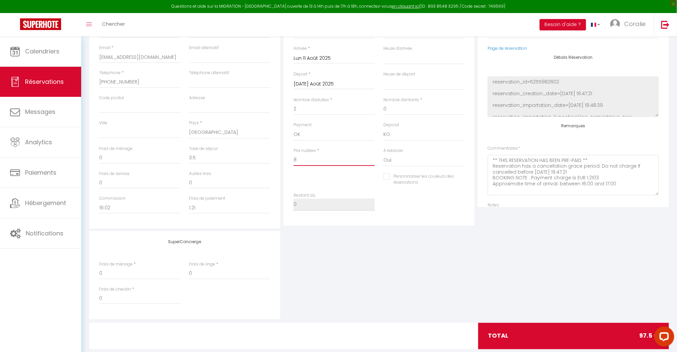
checkbox input "false"
type input "86"
select select
checkbox input "false"
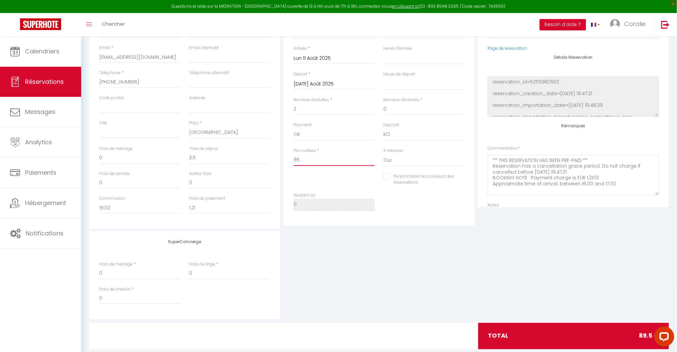
type input "864"
select select
checkbox input "false"
type input "8645"
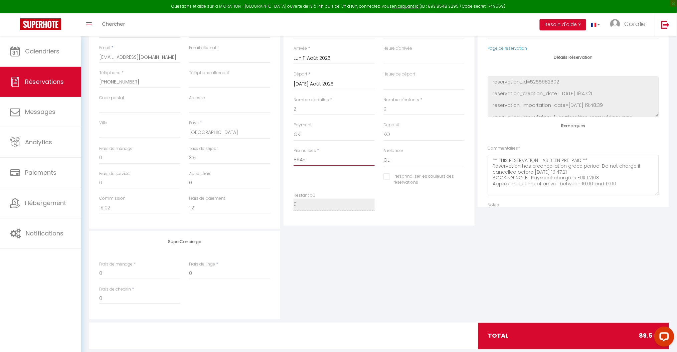
select select
checkbox input "false"
click at [301, 157] on input "8645" at bounding box center [334, 160] width 81 height 12
type input "86.45"
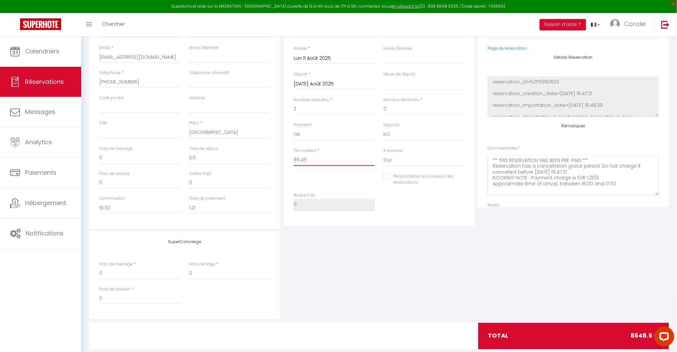
select select
checkbox input "false"
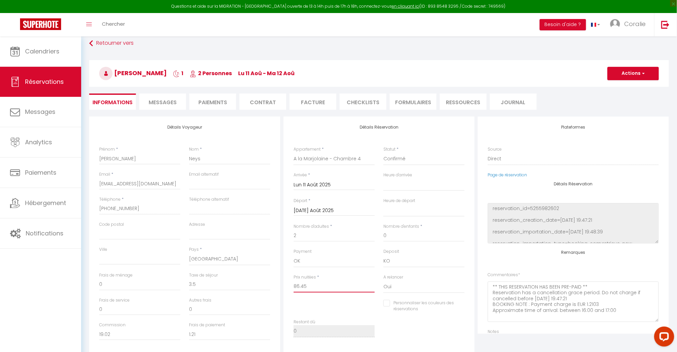
scroll to position [0, 0]
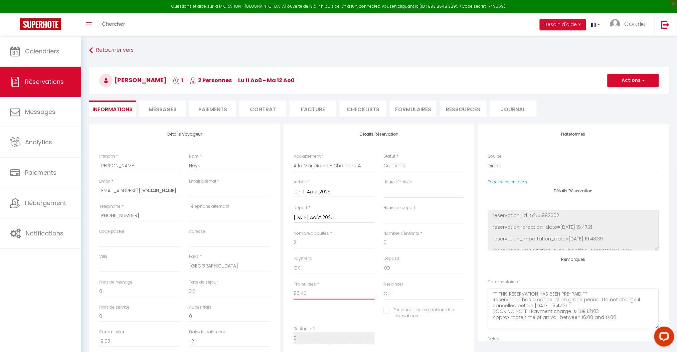
type input "86.45"
type input "0"
select select
checkbox input "false"
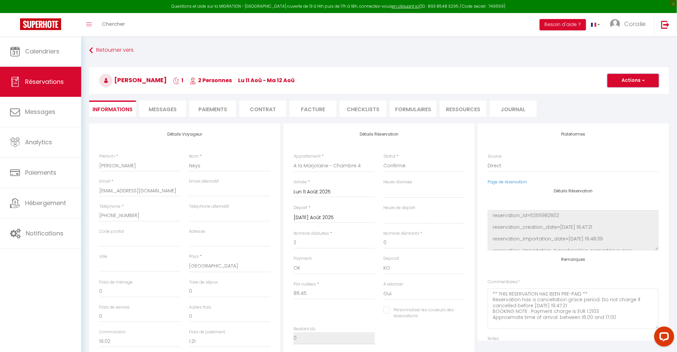
click at [636, 77] on button "Actions" at bounding box center [632, 80] width 51 height 13
click at [627, 93] on link "Enregistrer" at bounding box center [626, 95] width 53 height 9
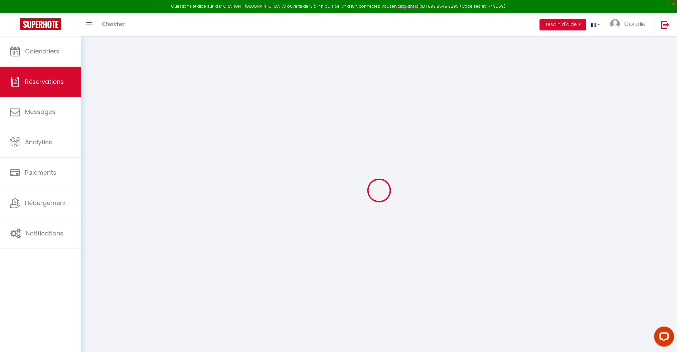
select select "not_cancelled"
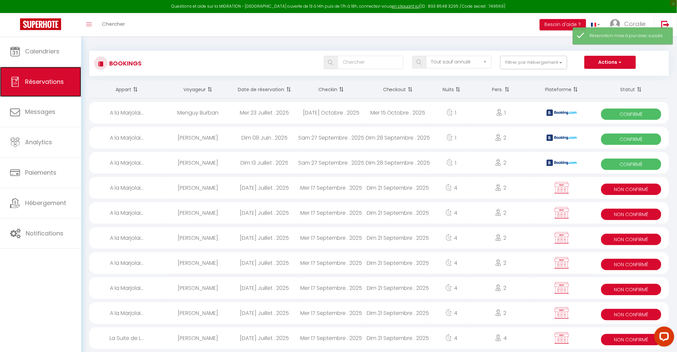
click at [40, 83] on span "Réservations" at bounding box center [44, 81] width 39 height 8
click at [33, 78] on span "Réservations" at bounding box center [44, 81] width 39 height 8
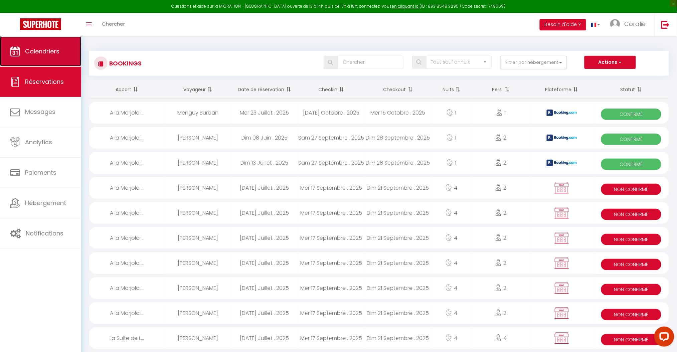
click at [36, 53] on span "Calendriers" at bounding box center [42, 51] width 34 height 8
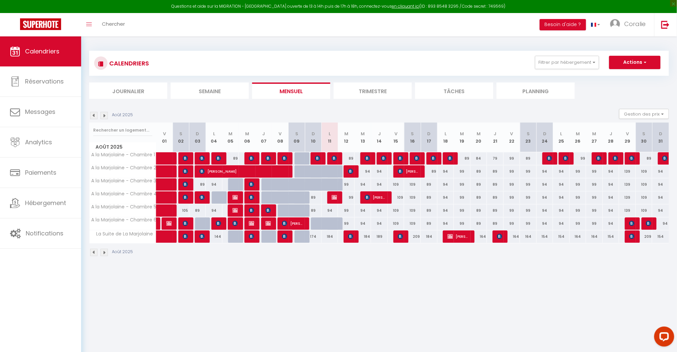
click at [336, 169] on div at bounding box center [336, 175] width 17 height 13
type input "94"
select select "1"
type input "Lun 11 Août 2025"
type input "[DATE] Août 2025"
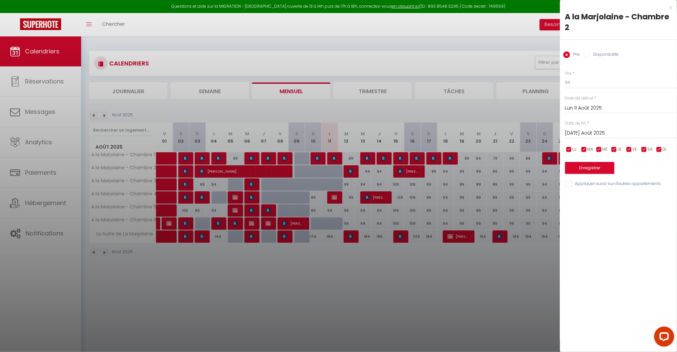
click at [589, 54] on input "Disponibilité" at bounding box center [586, 54] width 7 height 7
radio input "true"
radio input "false"
click at [584, 83] on select "Disponible Indisponible" at bounding box center [621, 82] width 112 height 13
select select "0"
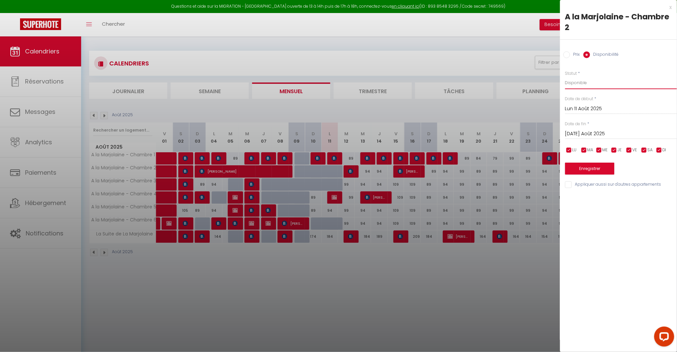
click at [565, 76] on select "Disponible Indisponible" at bounding box center [621, 82] width 112 height 13
click at [592, 169] on button "Enregistrer" at bounding box center [589, 169] width 49 height 12
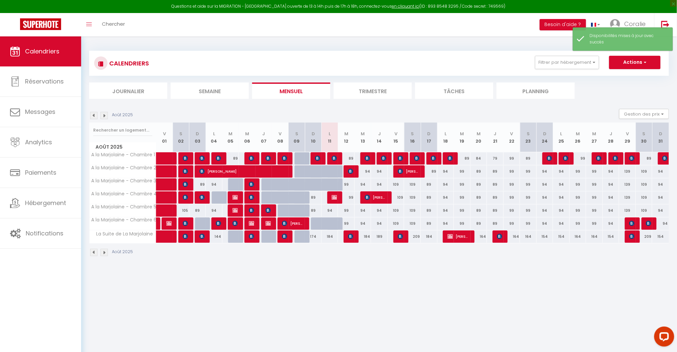
click at [337, 186] on div at bounding box center [336, 188] width 17 height 13
select select "1"
type input "Lun 11 Août 2025"
type input "[DATE] Août 2025"
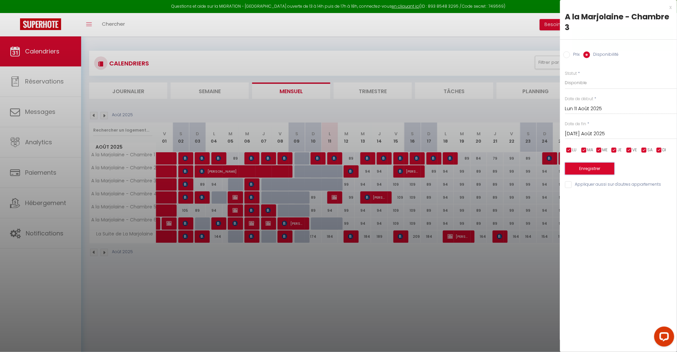
click at [594, 170] on button "Enregistrer" at bounding box center [589, 169] width 49 height 12
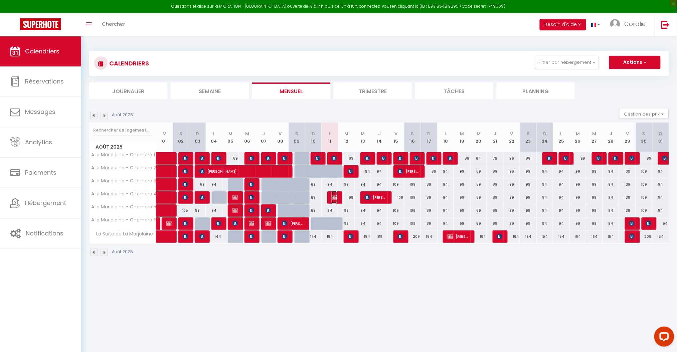
drag, startPoint x: 334, startPoint y: 199, endPoint x: 501, endPoint y: 148, distance: 174.7
click at [334, 199] on img at bounding box center [334, 197] width 5 height 5
select select "OK"
select select "KO"
select select "0"
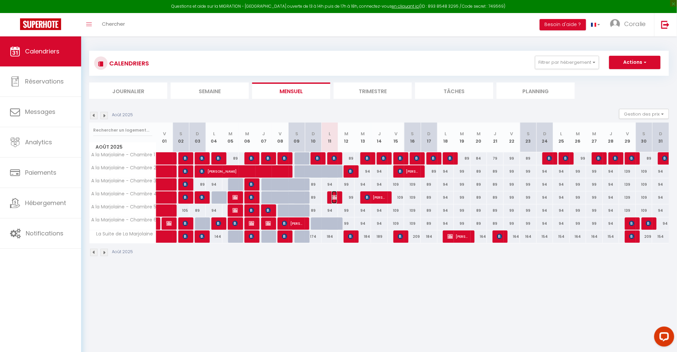
select select "0"
select select "1"
select select
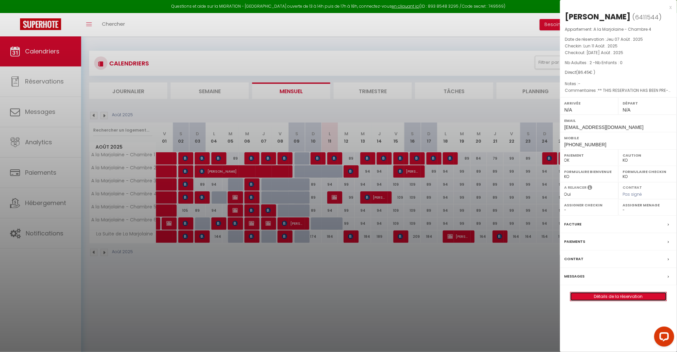
click at [607, 294] on link "Détails de la réservation" at bounding box center [618, 296] width 96 height 9
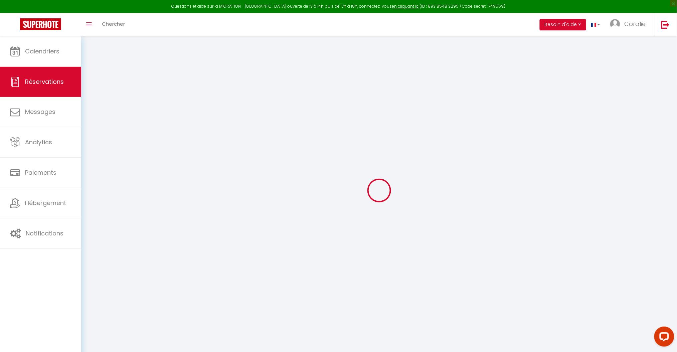
type input "johannes"
type input "Neys"
type input "[EMAIL_ADDRESS][DOMAIN_NAME]"
type input "[PHONE_NUMBER]"
select select "BE"
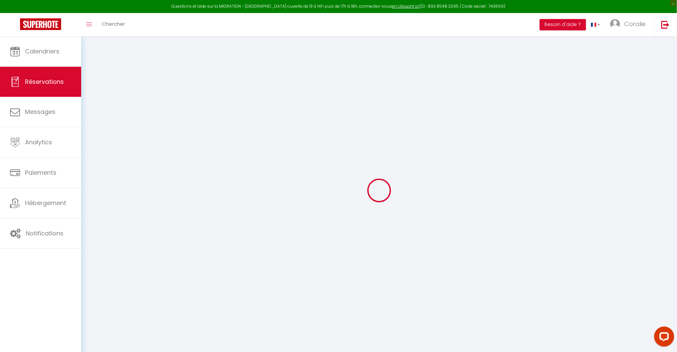
type input "19.02"
type input "1.21"
select select "66847"
select select "1"
type input "Lun 11 Août 2025"
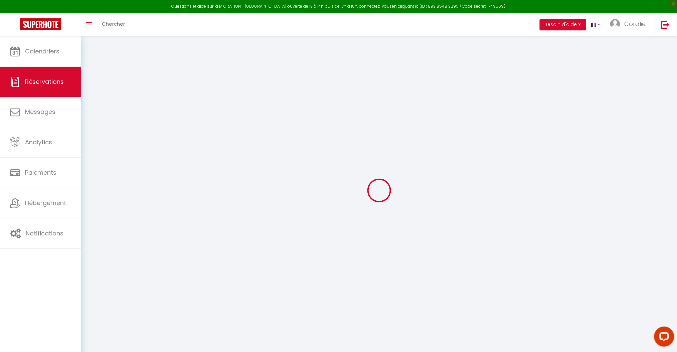
select select
type input "[DATE] Août 2025"
select select
type input "2"
select select "12"
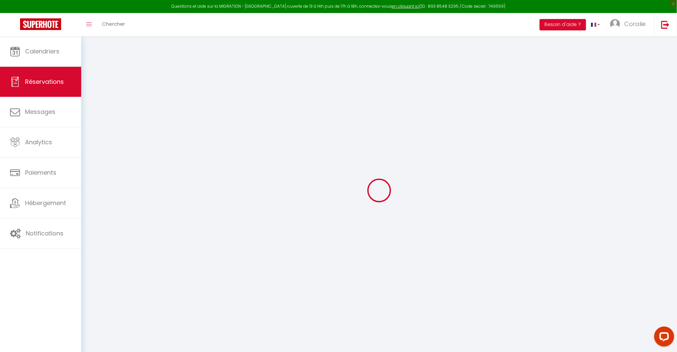
select select
type input "86.45"
checkbox input "false"
type input "0"
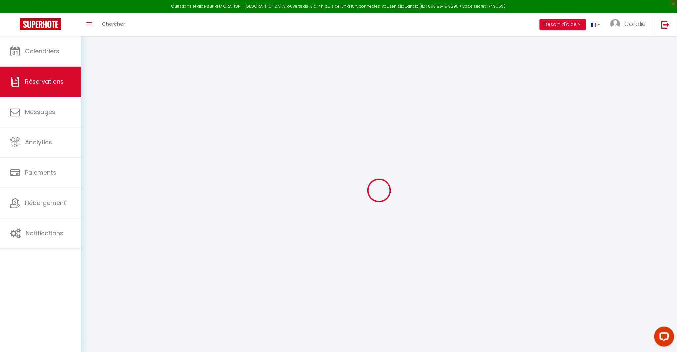
type input "0"
select select
select select "14"
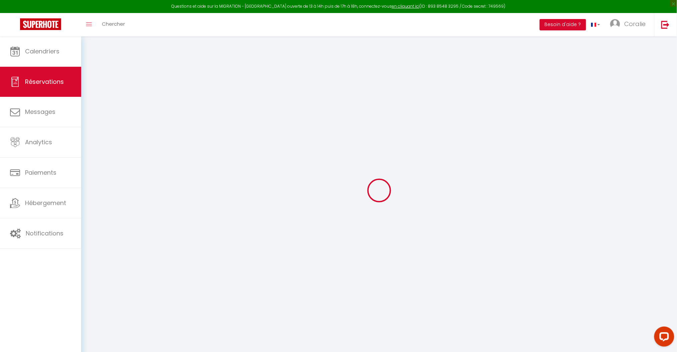
checkbox input "false"
select select
checkbox input "false"
select select
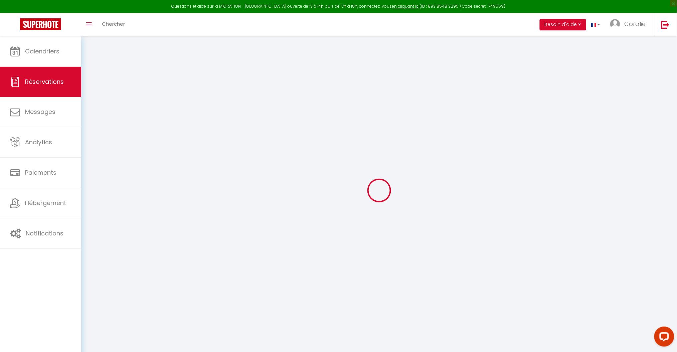
select select
checkbox input "false"
type textarea "** THIS RESERVATION HAS BEEN PRE-PAID ** Reservation has a cancellation grace p…"
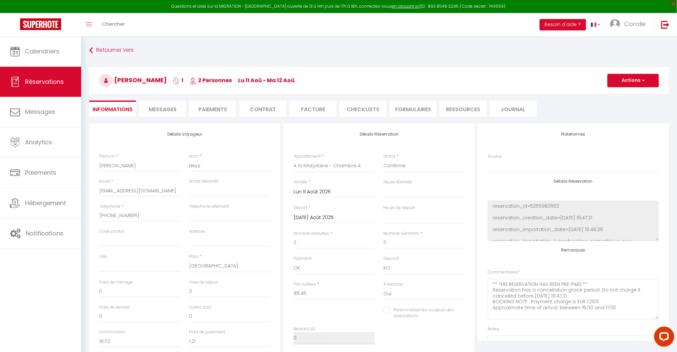
select select
checkbox input "false"
select select
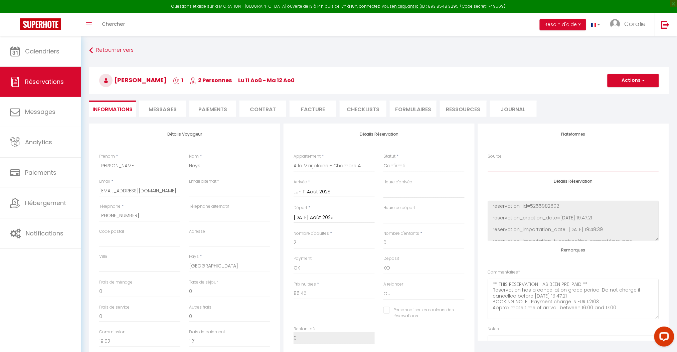
click at [504, 163] on select "Direct [DOMAIN_NAME] [DOMAIN_NAME] Chalet montagne Expedia Gite de [GEOGRAPHIC_…" at bounding box center [573, 166] width 171 height 13
select select "2"
click at [488, 160] on select "Direct [DOMAIN_NAME] [DOMAIN_NAME] Chalet montagne Expedia Gite de [GEOGRAPHIC_…" at bounding box center [573, 166] width 171 height 13
select select
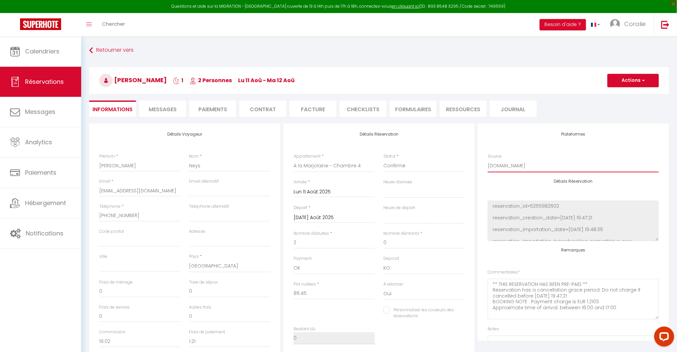
checkbox input "false"
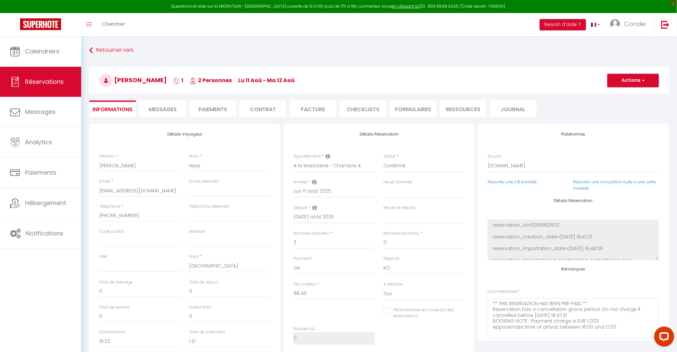
click at [632, 77] on button "Actions" at bounding box center [632, 80] width 51 height 13
click at [627, 95] on link "Enregistrer" at bounding box center [626, 95] width 53 height 9
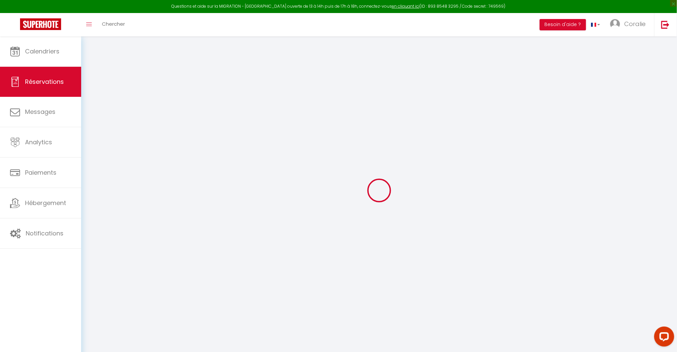
select select "not_cancelled"
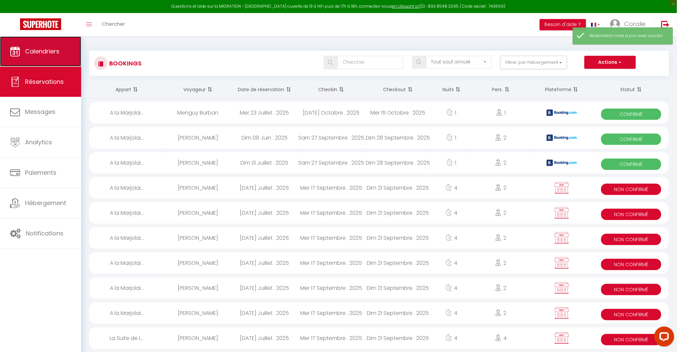
click at [40, 56] on link "Calendriers" at bounding box center [40, 51] width 81 height 30
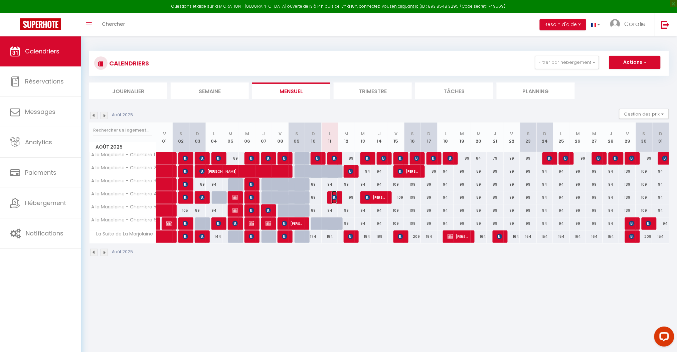
click at [335, 196] on img at bounding box center [334, 197] width 5 height 5
select select "OK"
select select "KO"
select select "0"
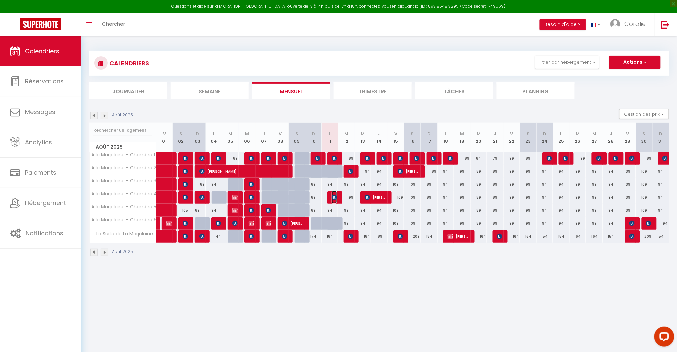
select select "1"
select select
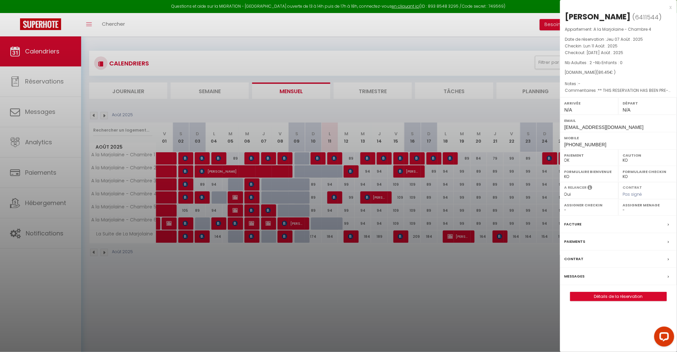
click at [579, 277] on label "Messages" at bounding box center [574, 276] width 20 height 7
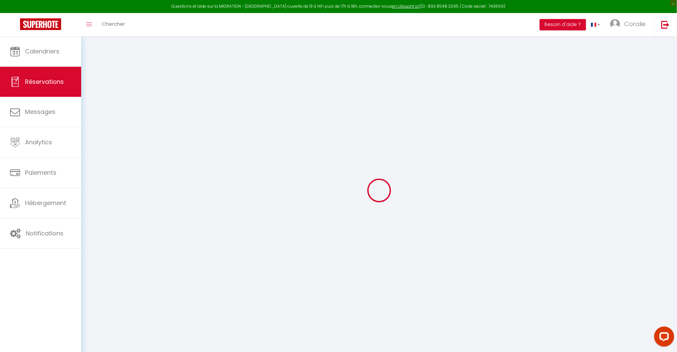
select select
checkbox input "false"
select select
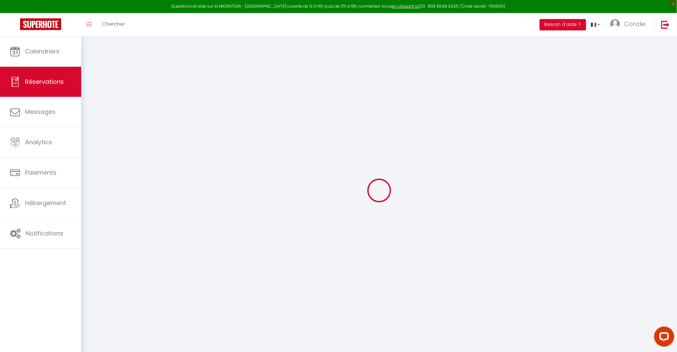
checkbox input "false"
type textarea "** THIS RESERVATION HAS BEEN PRE-PAID ** Reservation has a cancellation grace p…"
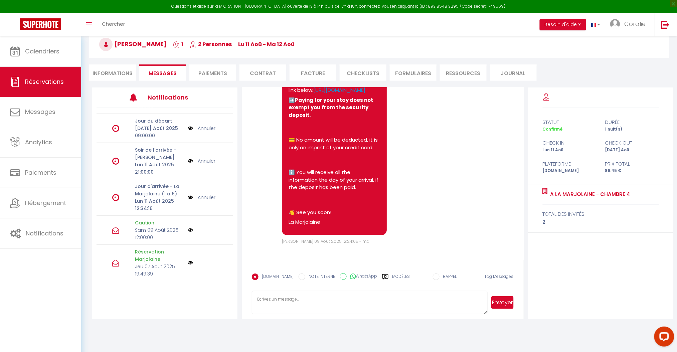
scroll to position [1953, 0]
click at [150, 230] on p "Sam 09 Août 2025 12:00:00" at bounding box center [159, 233] width 48 height 15
drag, startPoint x: 143, startPoint y: 223, endPoint x: 123, endPoint y: 229, distance: 21.1
click at [142, 223] on p "Caution" at bounding box center [159, 222] width 48 height 7
click at [114, 230] on icon at bounding box center [115, 230] width 7 height 7
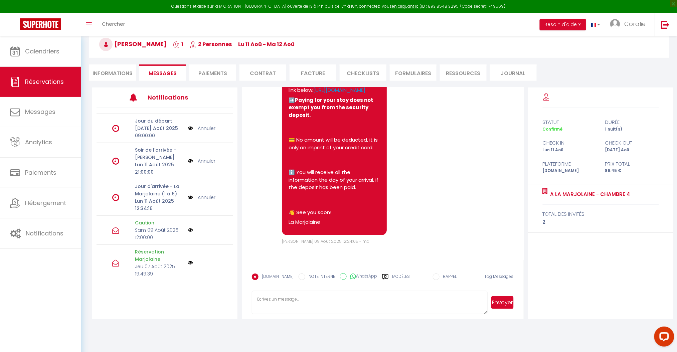
click at [209, 228] on div at bounding box center [205, 229] width 34 height 5
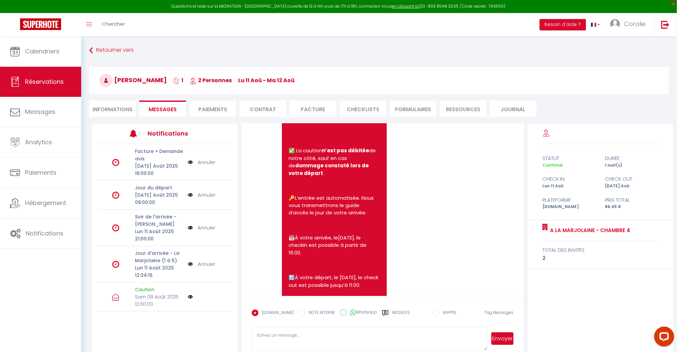
scroll to position [350, 0]
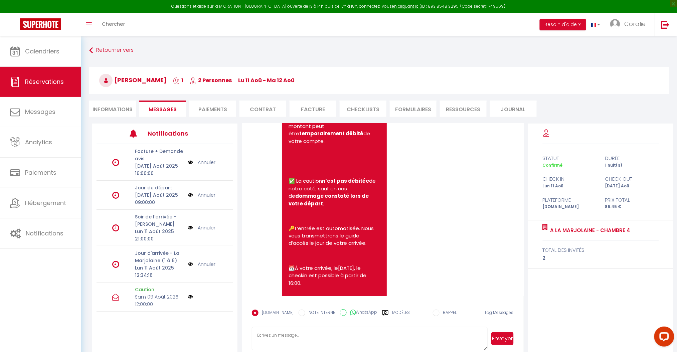
click at [112, 108] on li "Informations" at bounding box center [112, 109] width 47 height 16
select select
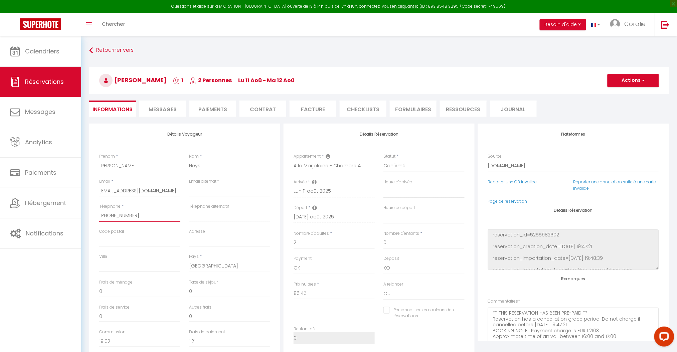
drag, startPoint x: 143, startPoint y: 218, endPoint x: 109, endPoint y: 216, distance: 34.4
click at [95, 219] on div "Téléphone * +32477308507" at bounding box center [140, 215] width 90 height 25
select select
checkbox input "false"
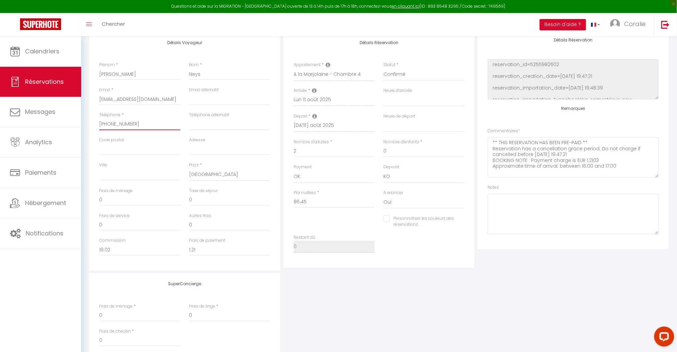
scroll to position [147, 0]
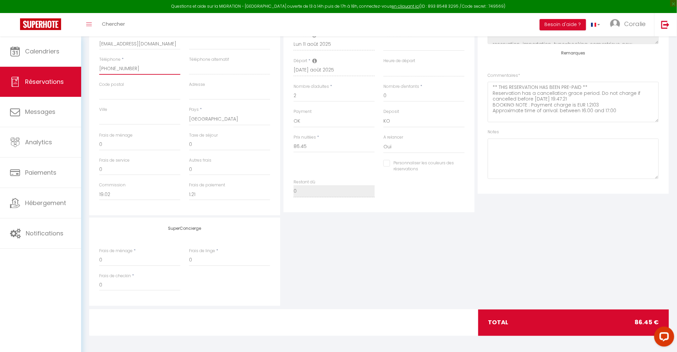
select select
checkbox input "false"
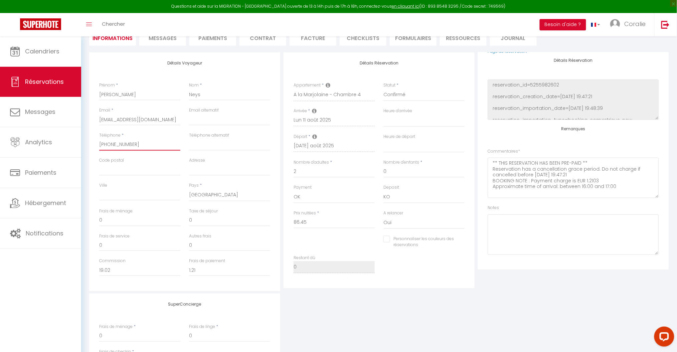
scroll to position [0, 0]
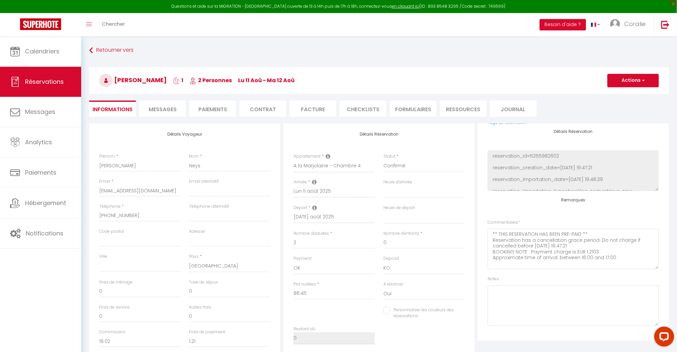
click at [154, 108] on span "Messages" at bounding box center [163, 110] width 28 height 8
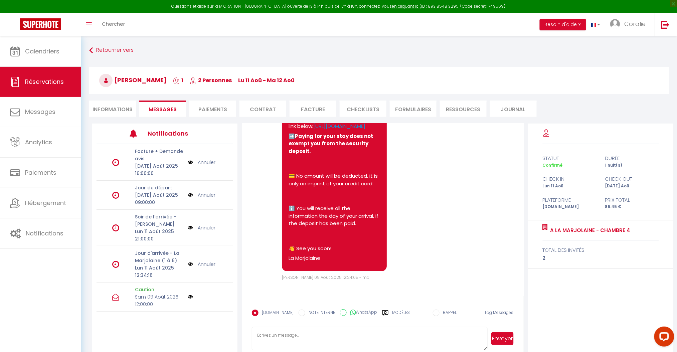
scroll to position [1953, 0]
drag, startPoint x: 291, startPoint y: 138, endPoint x: 350, endPoint y: 233, distance: 112.8
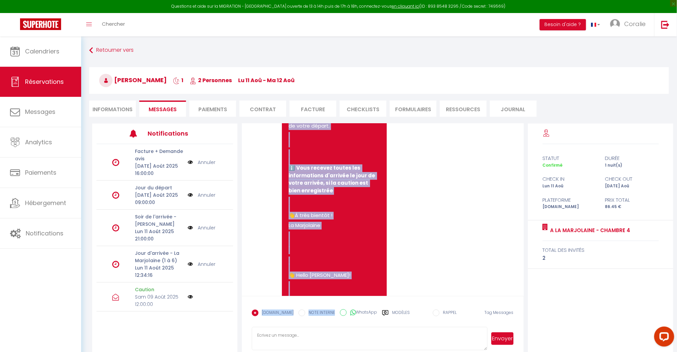
scroll to position [1662, 0]
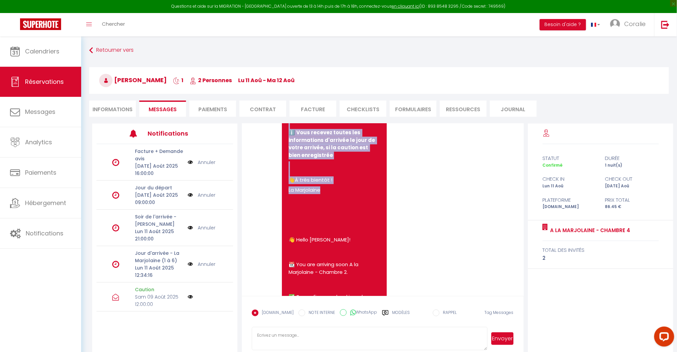
drag, startPoint x: 289, startPoint y: 189, endPoint x: 359, endPoint y: 275, distance: 111.3
click at [359, 275] on pre "👋 Bonjour johannes ! 📆 Vous arrivez bientôt A la Marjolaine - Chambre 2. ✅ Afin…" at bounding box center [334, 181] width 91 height 538
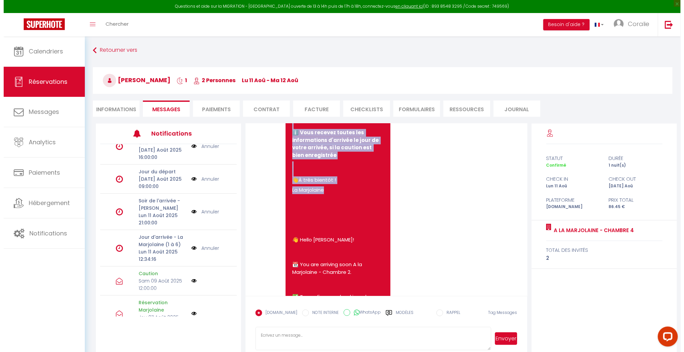
scroll to position [31, 0]
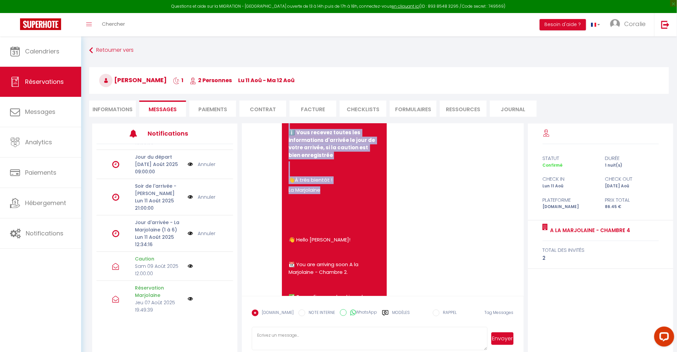
click at [188, 264] on img at bounding box center [190, 265] width 5 height 5
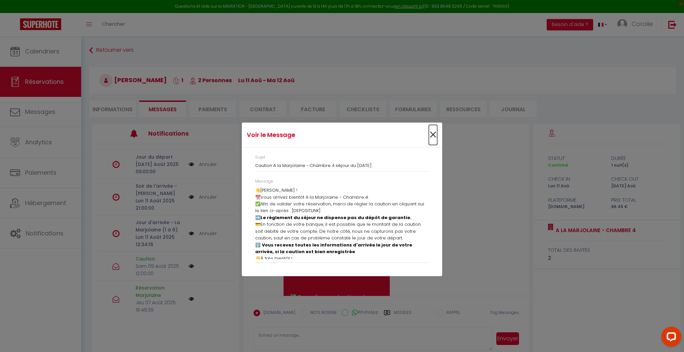
click at [432, 133] on span "×" at bounding box center [433, 135] width 8 height 20
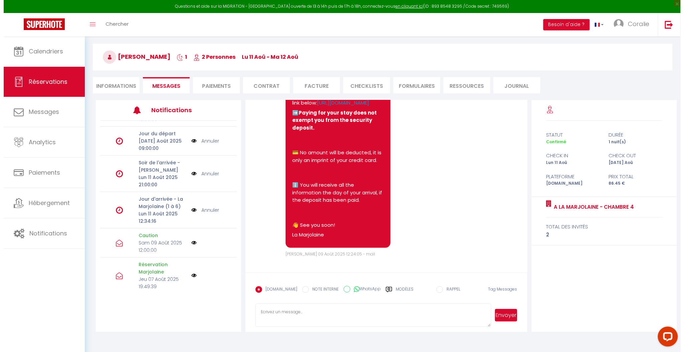
scroll to position [36, 0]
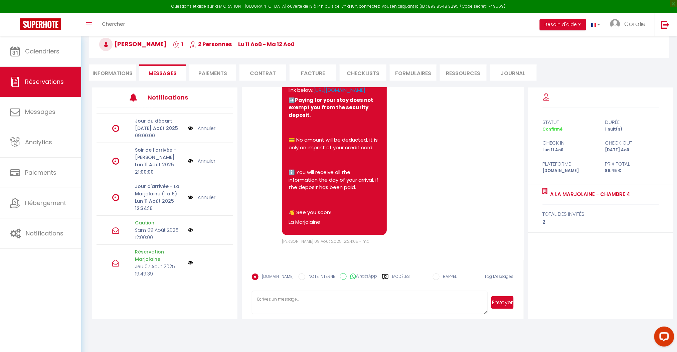
click at [188, 230] on img at bounding box center [190, 229] width 5 height 5
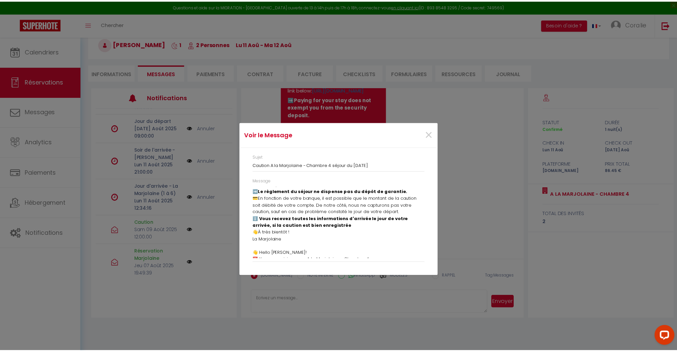
scroll to position [0, 0]
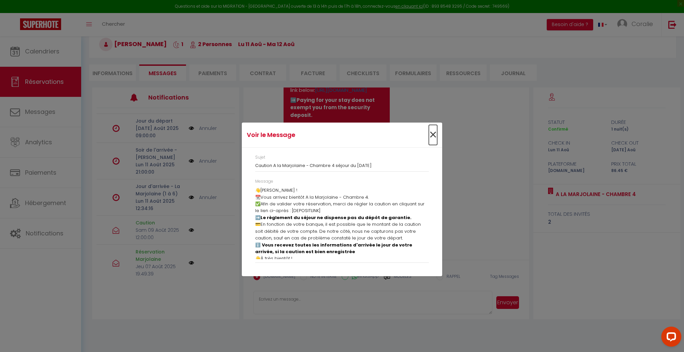
click at [431, 135] on span "×" at bounding box center [433, 135] width 8 height 20
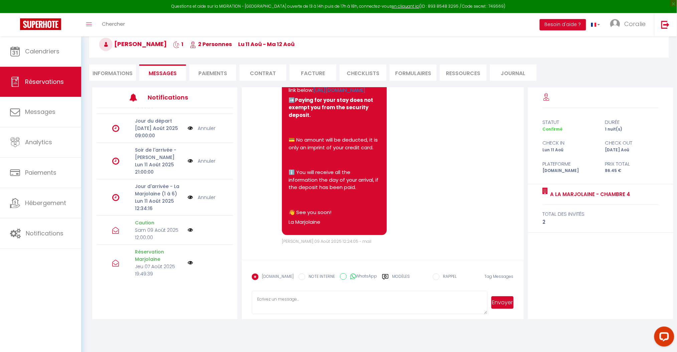
click at [149, 229] on p "Sam 09 Août 2025 12:00:00" at bounding box center [159, 233] width 48 height 15
click at [144, 222] on p "Caution" at bounding box center [159, 222] width 48 height 7
click at [188, 229] on img at bounding box center [190, 229] width 5 height 5
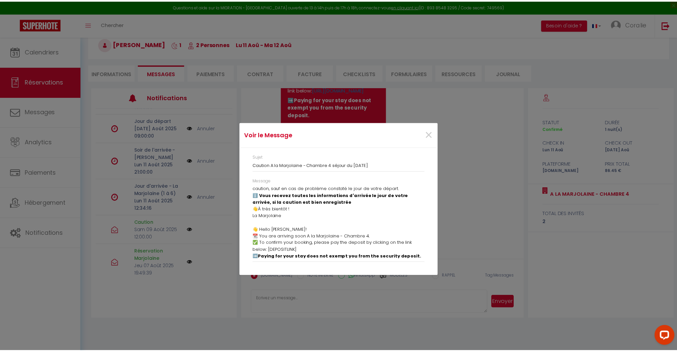
scroll to position [84, 0]
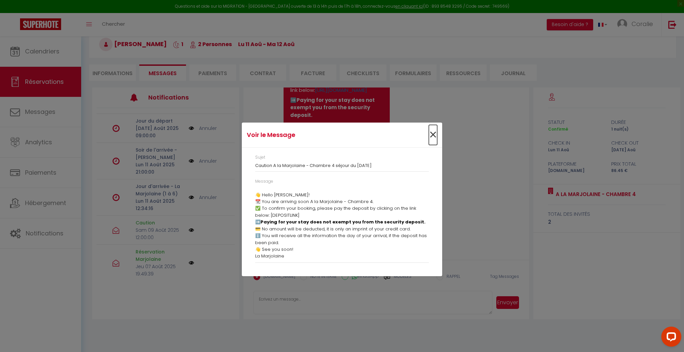
click at [433, 134] on span "×" at bounding box center [433, 135] width 8 height 20
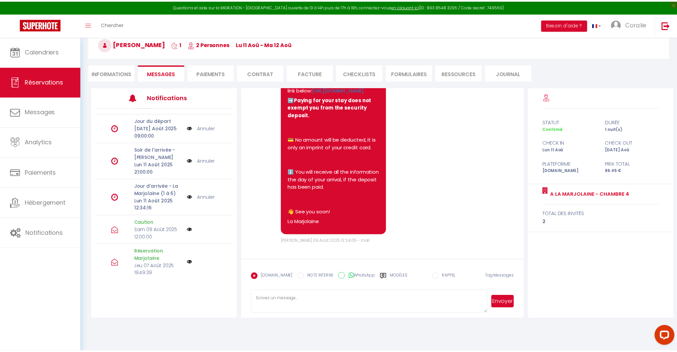
scroll to position [1953, 0]
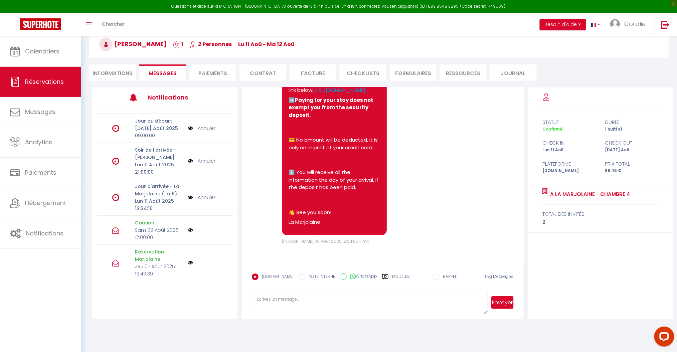
click at [267, 277] on label "[DOMAIN_NAME]" at bounding box center [275, 276] width 35 height 7
click at [258, 277] on input "EMAIL" at bounding box center [255, 276] width 7 height 7
click at [356, 276] on label "WhatsApp" at bounding box center [362, 276] width 30 height 7
click at [347, 276] on input "WhatsApp" at bounding box center [343, 276] width 7 height 7
radio input "true"
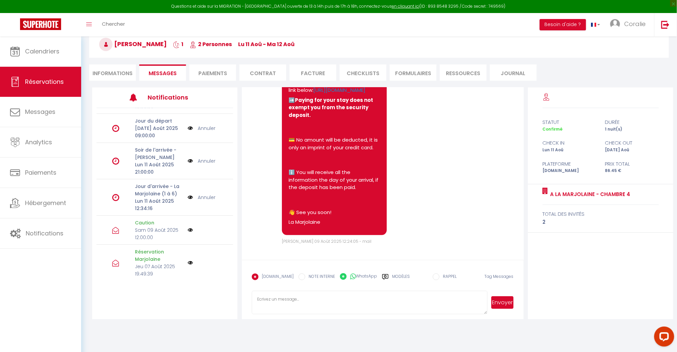
radio input "false"
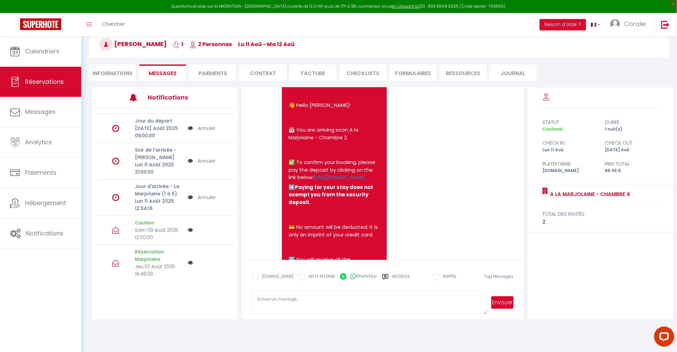
scroll to position [1819, 0]
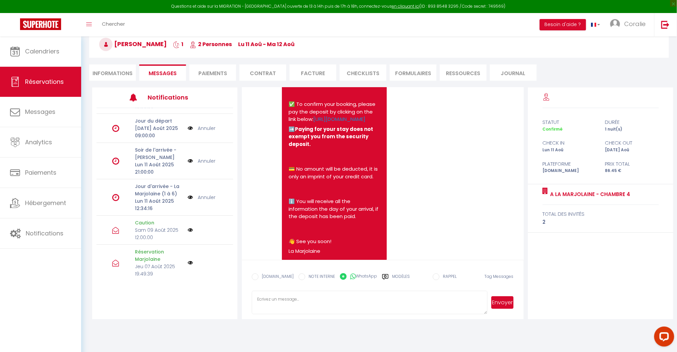
click at [392, 274] on label "Modèles" at bounding box center [401, 279] width 18 height 12
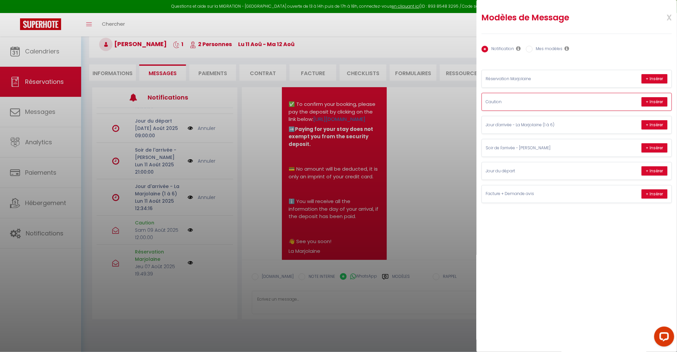
click at [502, 97] on div "Caution + Insérer" at bounding box center [577, 101] width 190 height 17
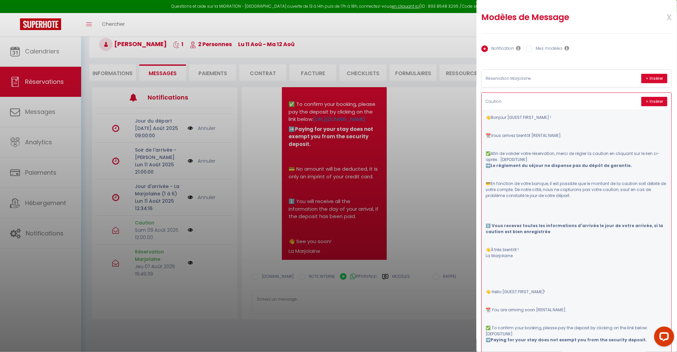
scroll to position [0, 0]
click at [439, 143] on div at bounding box center [338, 176] width 677 height 352
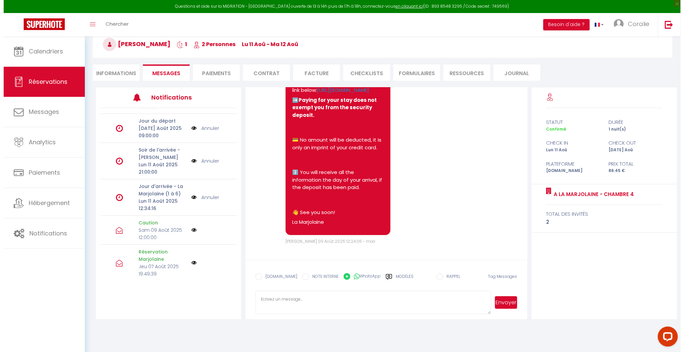
scroll to position [1953, 0]
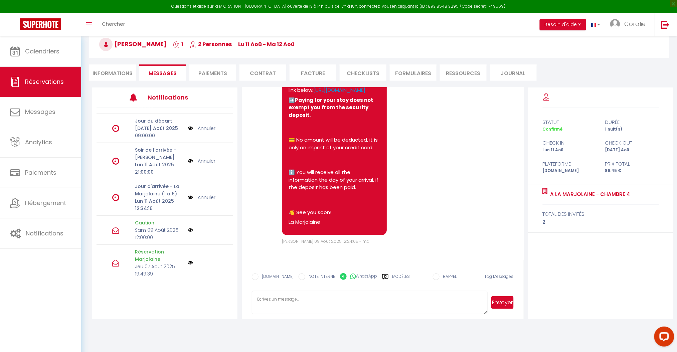
click at [188, 229] on img at bounding box center [190, 229] width 5 height 5
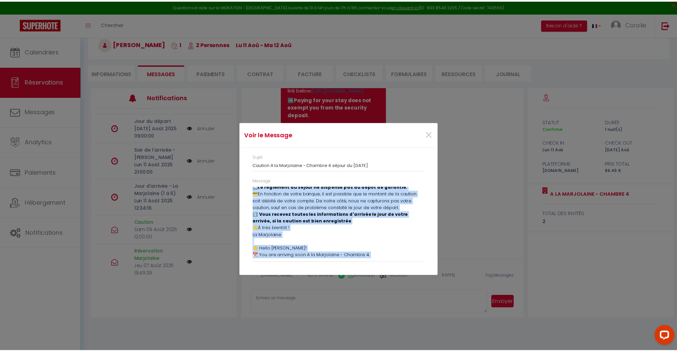
scroll to position [84, 0]
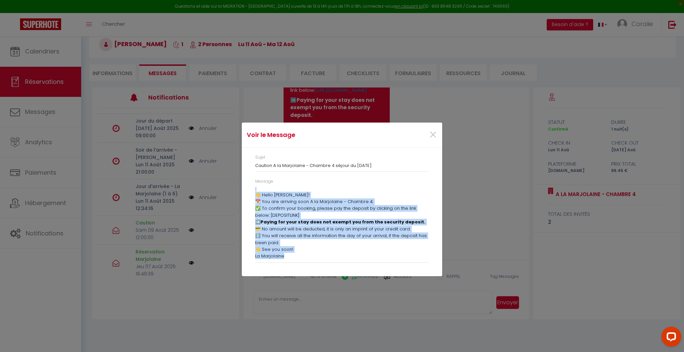
drag, startPoint x: 255, startPoint y: 191, endPoint x: 340, endPoint y: 264, distance: 112.2
click at [340, 264] on div "Message 👋 Bonjour johannes ! 📆 Vous arrivez bientôt A la Marjolaine - Chambre 4…" at bounding box center [342, 223] width 182 height 91
copy div "👋 Bonjour johannes ! 📆 Vous arrivez bientôt A la Marjolaine - Chambre 4. ✅ Afin…"
drag, startPoint x: 293, startPoint y: 299, endPoint x: 285, endPoint y: 299, distance: 8.4
click at [285, 299] on div "Voir le Message × Sujet Caution A la Marjolaine - Chambre 4 séjour du 11-08-202…" at bounding box center [342, 176] width 200 height 352
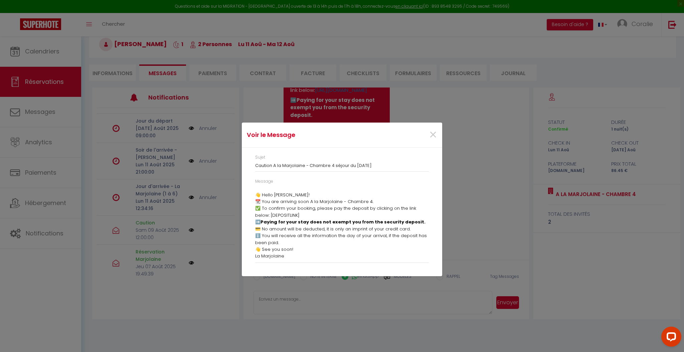
click at [277, 295] on div "Voir le Message × Sujet Caution A la Marjolaine - Chambre 4 séjour du 11-08-202…" at bounding box center [342, 176] width 200 height 352
click at [272, 299] on div "Voir le Message × Sujet Caution A la Marjolaine - Chambre 4 séjour du 11-08-202…" at bounding box center [342, 176] width 200 height 352
drag, startPoint x: 272, startPoint y: 299, endPoint x: 407, endPoint y: 269, distance: 138.1
click at [272, 299] on div "Voir le Message × Sujet Caution A la Marjolaine - Chambre 4 séjour du 11-08-202…" at bounding box center [342, 176] width 200 height 352
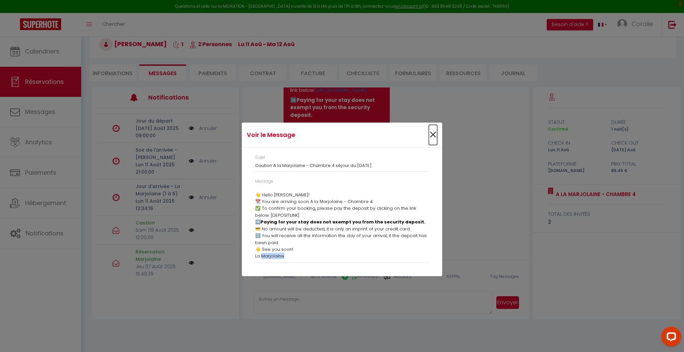
click at [430, 133] on span "×" at bounding box center [433, 135] width 8 height 20
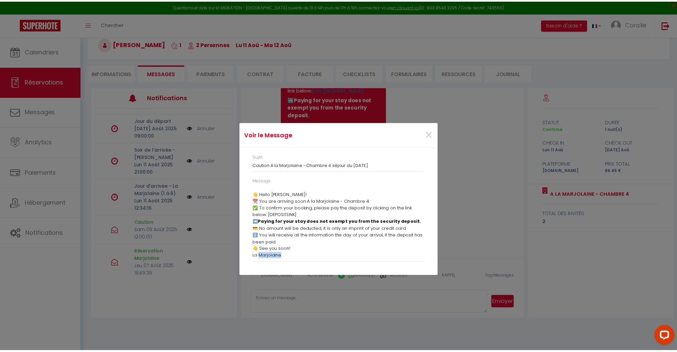
scroll to position [1953, 0]
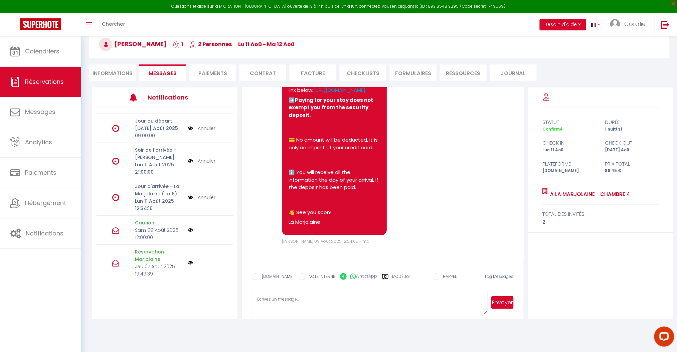
click at [274, 302] on textarea at bounding box center [369, 302] width 235 height 23
paste textarea "👋 Bonjour johannes ! 📆 Vous arrivez bientôt A la Marjolaine - Chambre 4. ✅ Afin…"
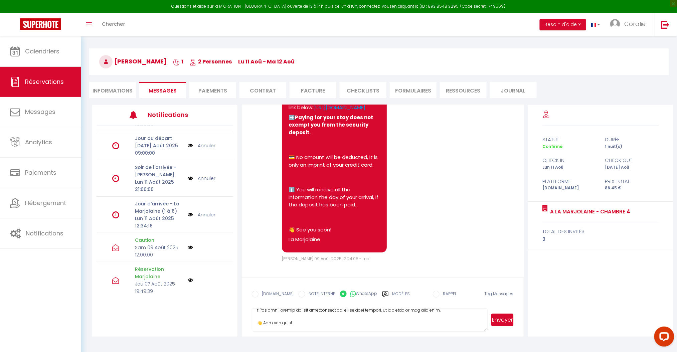
scroll to position [36, 0]
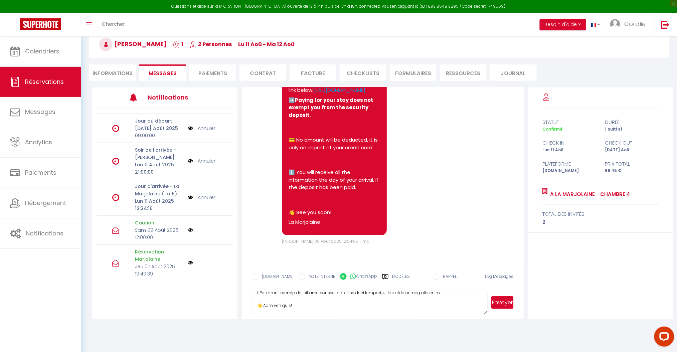
type textarea "👋 Bonjour johannes ! 📆 Vous arrivez bientôt A la Marjolaine - Chambre 4. ✅ Afin…"
click at [500, 304] on button "Envoyer" at bounding box center [502, 302] width 22 height 13
click at [254, 277] on input "EMAIL" at bounding box center [255, 276] width 7 height 7
radio input "true"
radio input "false"
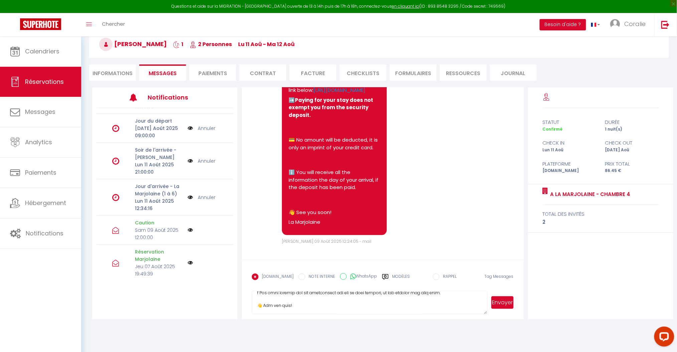
click at [505, 303] on button "Envoyer" at bounding box center [502, 302] width 22 height 13
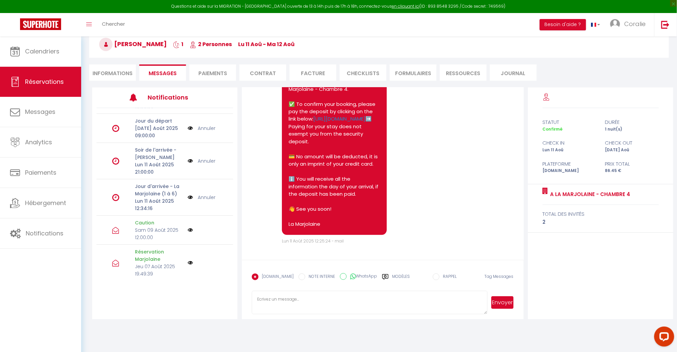
scroll to position [2416, 0]
drag, startPoint x: 289, startPoint y: 173, endPoint x: 363, endPoint y: 245, distance: 103.2
click at [363, 228] on pre "👋 Bonjour johannes ! 📆 Vous arrivez bientôt A la Marjolaine - Chambre 4. ✅ Afin…" at bounding box center [334, 26] width 91 height 406
copy pre "👋 Bonjour johannes ! 📆 Vous arrivez bientôt A la Marjolaine - Chambre 4. ✅ Afin…"
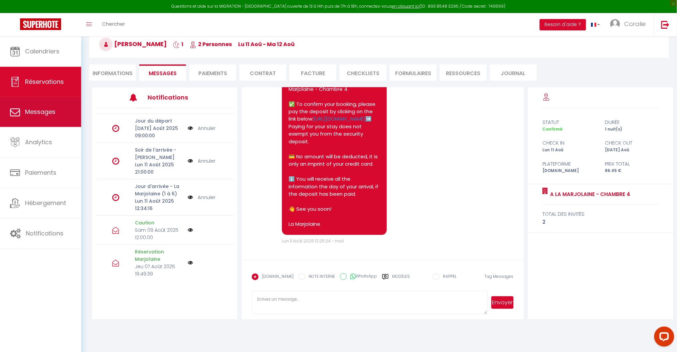
scroll to position [0, 0]
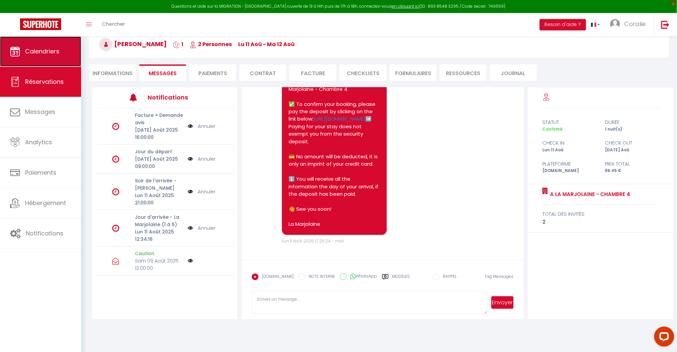
click at [28, 59] on link "Calendriers" at bounding box center [40, 51] width 81 height 30
